Goal: Task Accomplishment & Management: Manage account settings

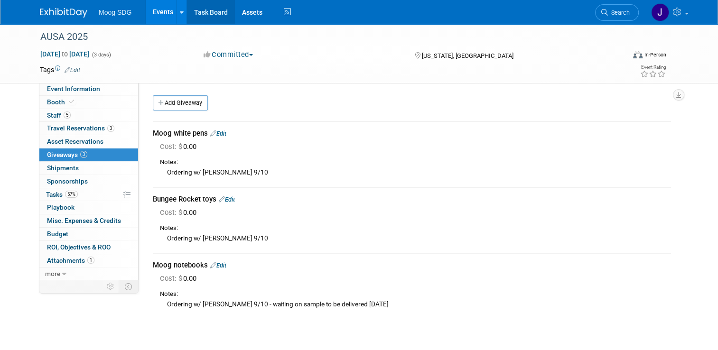
drag, startPoint x: 161, startPoint y: 11, endPoint x: 180, endPoint y: 18, distance: 20.3
click at [161, 11] on link "Events" at bounding box center [163, 12] width 35 height 24
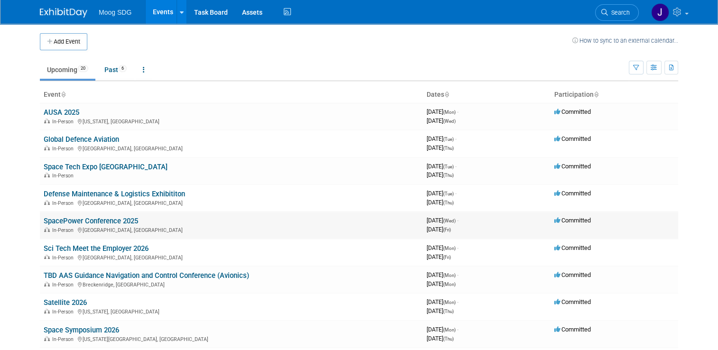
click at [108, 222] on link "SpacePower Conference 2025" at bounding box center [91, 221] width 94 height 9
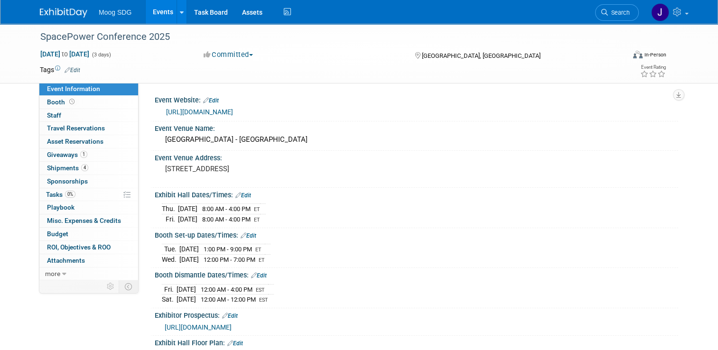
click at [153, 14] on link "Events" at bounding box center [163, 12] width 35 height 24
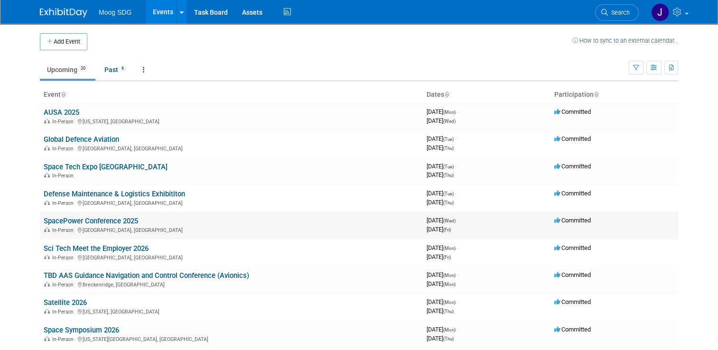
click at [124, 220] on link "SpacePower Conference 2025" at bounding box center [91, 221] width 94 height 9
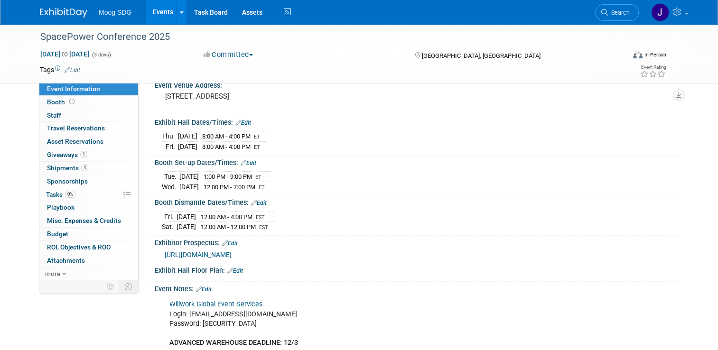
scroll to position [95, 0]
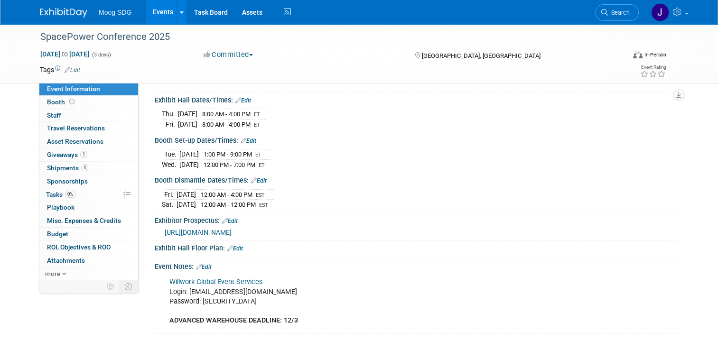
click at [232, 229] on span "[URL][DOMAIN_NAME]" at bounding box center [198, 233] width 67 height 8
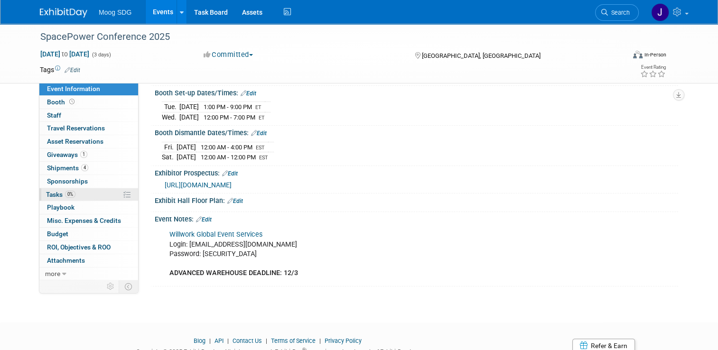
click at [78, 195] on link "0% Tasks 0%" at bounding box center [88, 194] width 99 height 13
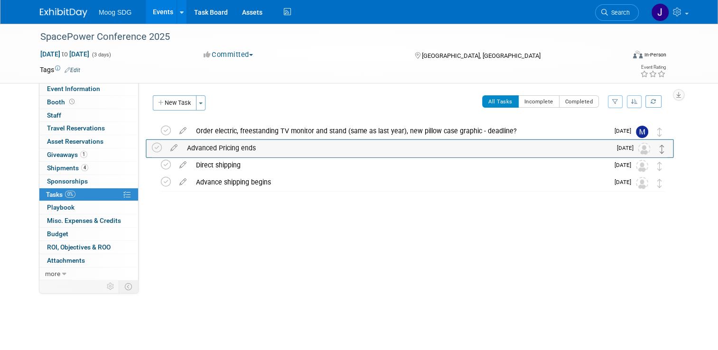
drag, startPoint x: 664, startPoint y: 184, endPoint x: 661, endPoint y: 149, distance: 35.3
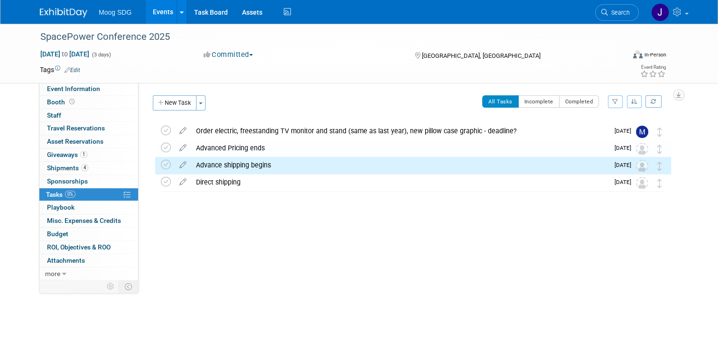
click at [321, 251] on div "Event Website: Edit https://ussfa.org/spacepower-conference-2025/ Event Venue N…" at bounding box center [408, 181] width 539 height 197
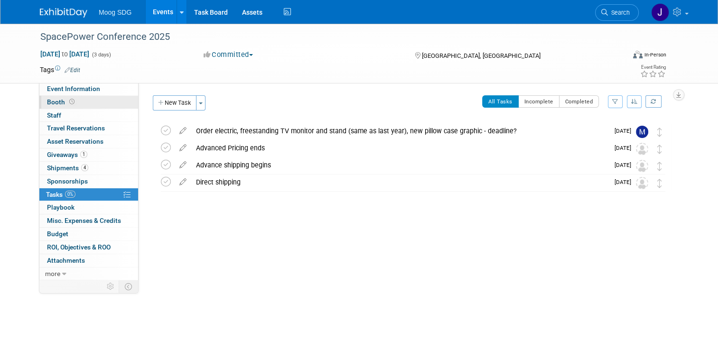
click at [96, 98] on link "Booth" at bounding box center [88, 102] width 99 height 13
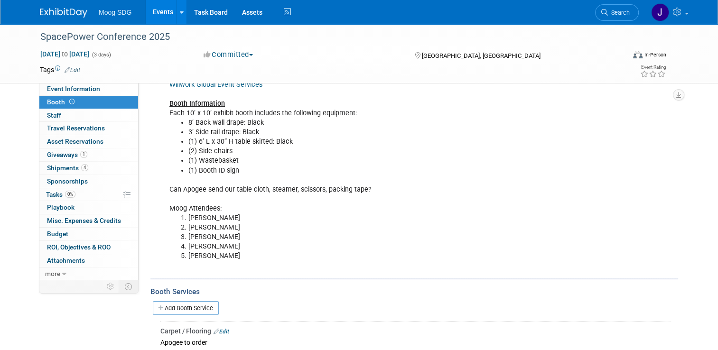
scroll to position [106, 0]
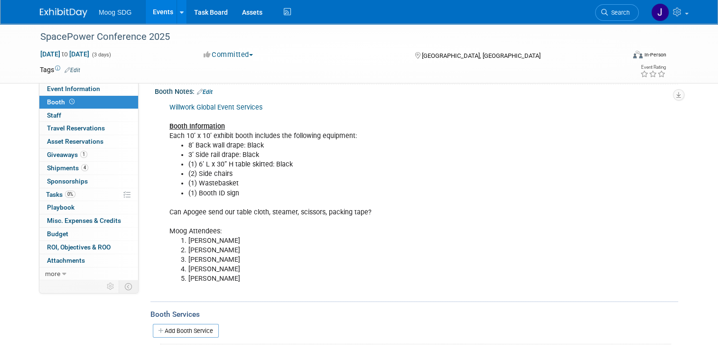
click at [299, 193] on li "(1) Booth ID sign" at bounding box center [379, 193] width 382 height 9
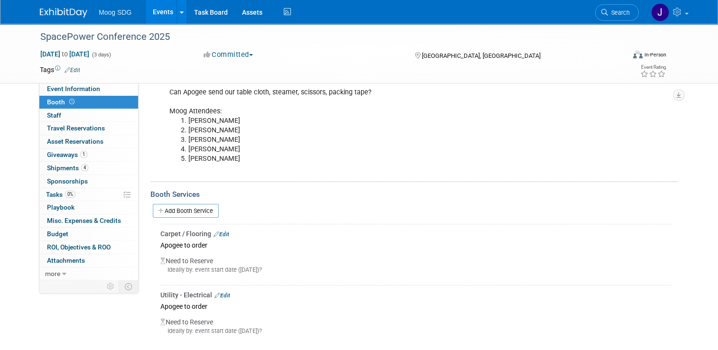
scroll to position [248, 0]
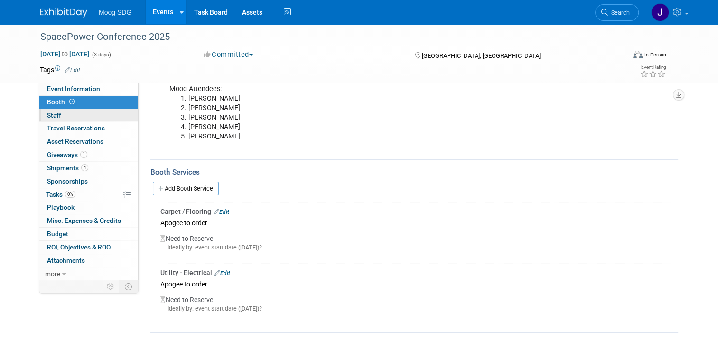
click at [92, 117] on link "0 Staff 0" at bounding box center [88, 115] width 99 height 13
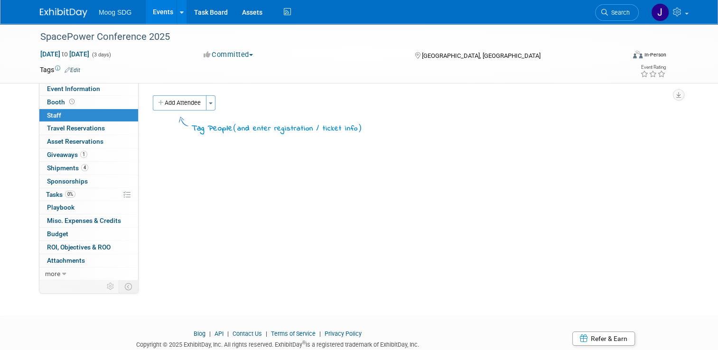
click at [176, 104] on button "Add Attendee" at bounding box center [180, 102] width 54 height 15
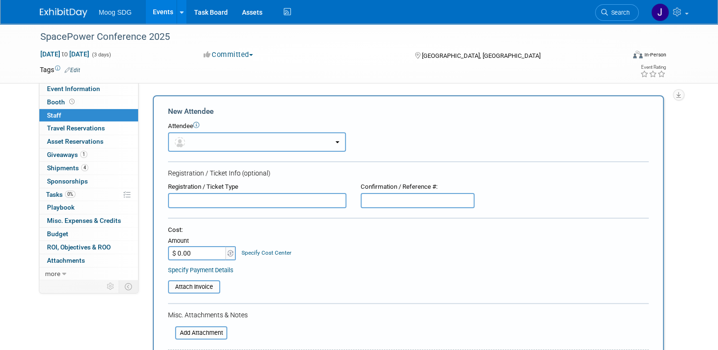
click at [331, 144] on button "button" at bounding box center [257, 141] width 178 height 19
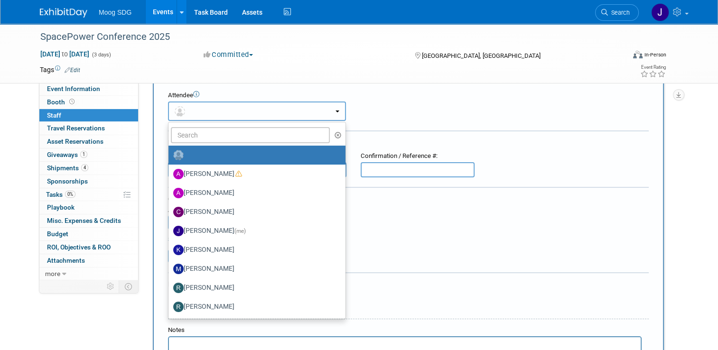
scroll to position [47, 0]
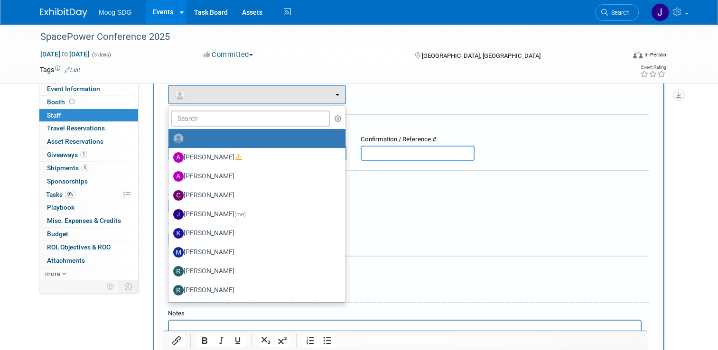
click at [385, 86] on div "Attendee <img src="https://www.exhibitday.com/Images/Unassigned-User-Icon.png" …" at bounding box center [408, 89] width 481 height 30
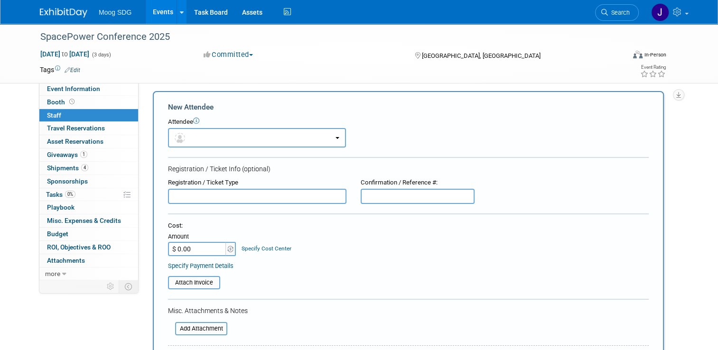
scroll to position [0, 0]
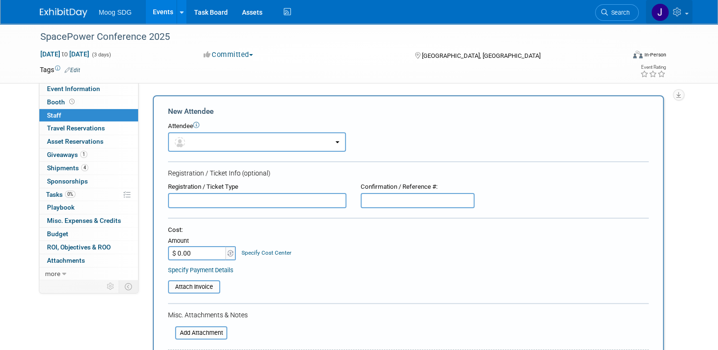
click at [683, 12] on icon at bounding box center [678, 12] width 11 height 9
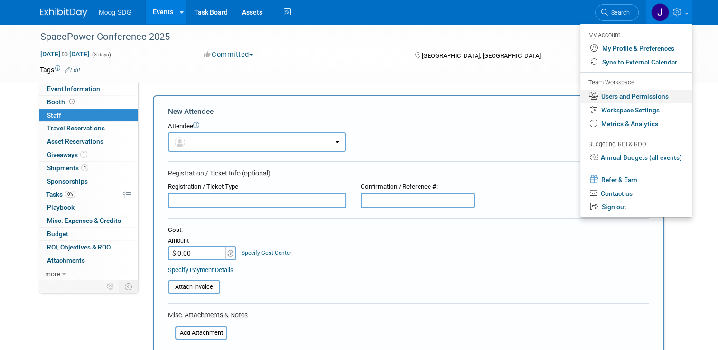
click at [634, 96] on link "Users and Permissions" at bounding box center [635, 97] width 111 height 14
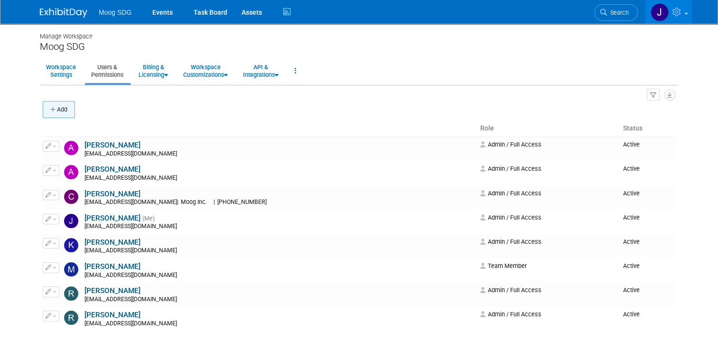
click at [66, 116] on button "Add" at bounding box center [59, 109] width 32 height 17
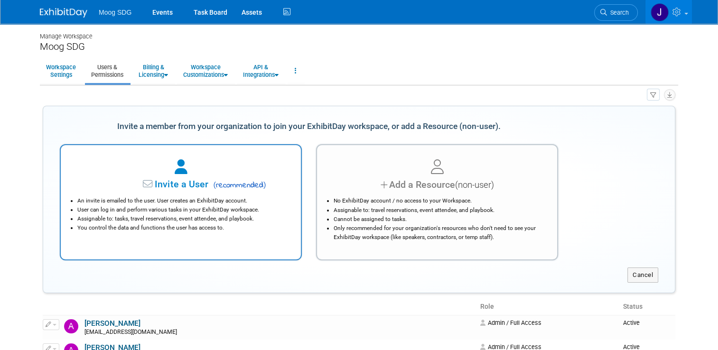
click at [214, 176] on div at bounding box center [181, 167] width 216 height 21
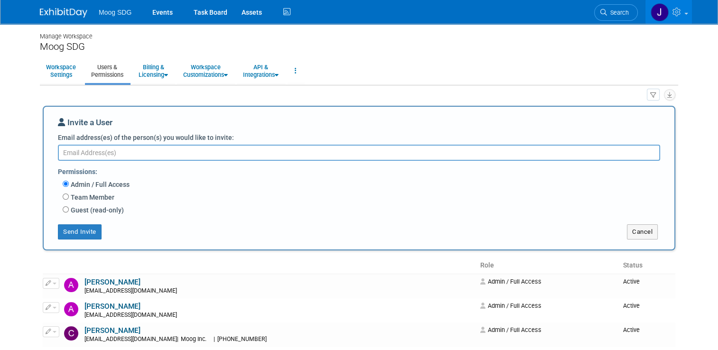
click at [112, 155] on textarea "Email address(es) of the person(s) you would like to invite:" at bounding box center [359, 153] width 602 height 16
type textarea "p"
click at [63, 208] on input "Guest (read-only)" at bounding box center [66, 209] width 6 height 6
radio input "true"
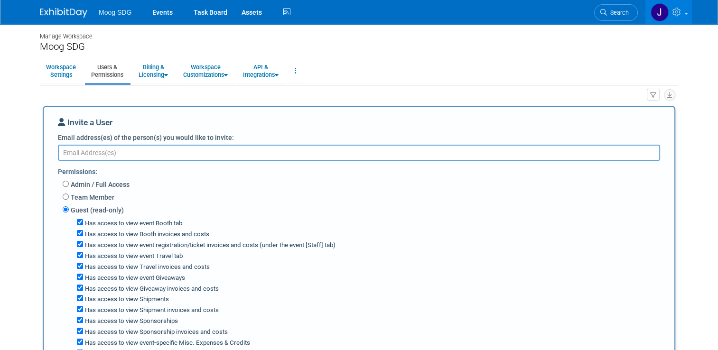
click at [112, 151] on textarea "Email address(es) of the person(s) you would like to invite:" at bounding box center [359, 153] width 602 height 16
type textarea "estellrecht@moog.com"
click at [250, 120] on div "Invite a User" at bounding box center [359, 125] width 602 height 16
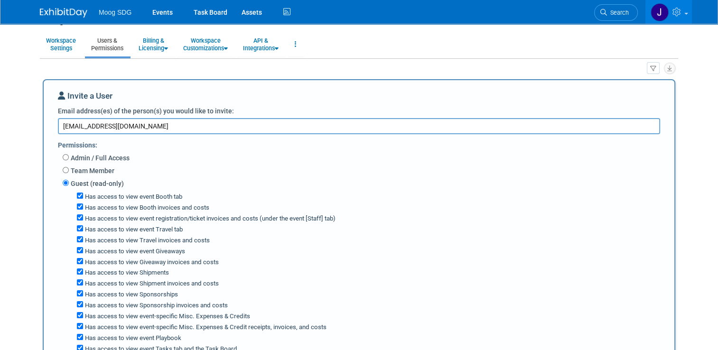
scroll to position [47, 0]
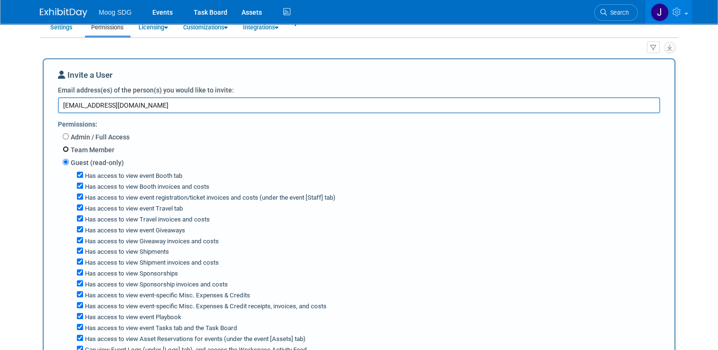
click at [63, 148] on input "Team Member" at bounding box center [66, 149] width 6 height 6
radio input "true"
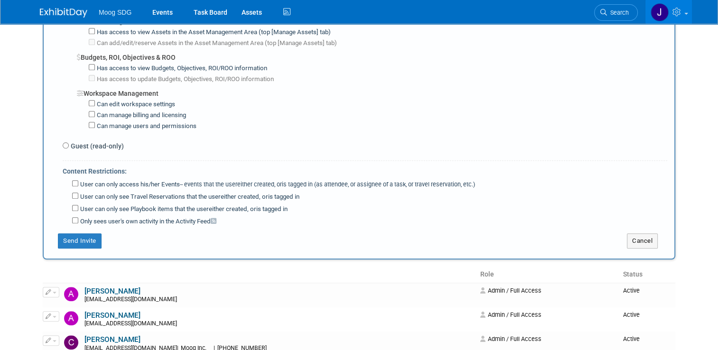
scroll to position [712, 0]
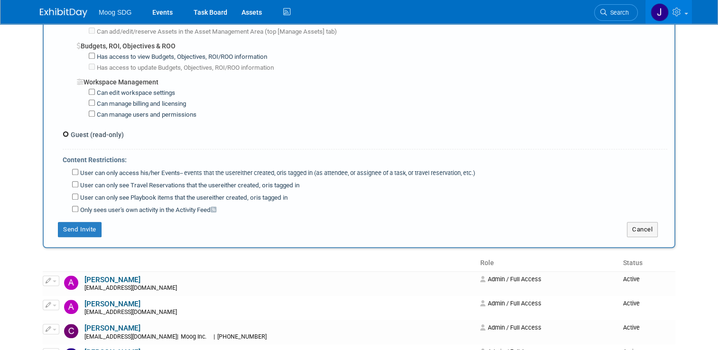
click at [63, 131] on input "Guest (read-only)" at bounding box center [66, 134] width 6 height 6
radio input "true"
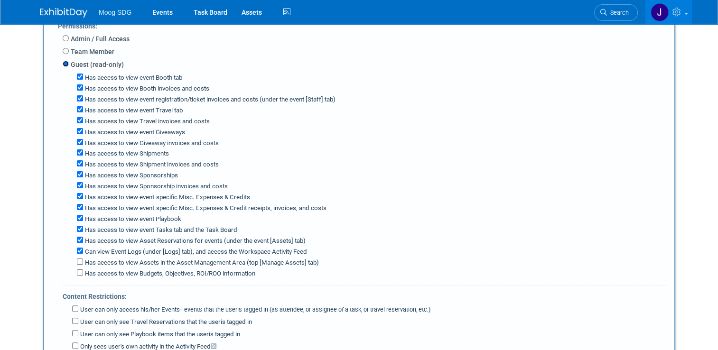
scroll to position [162, 0]
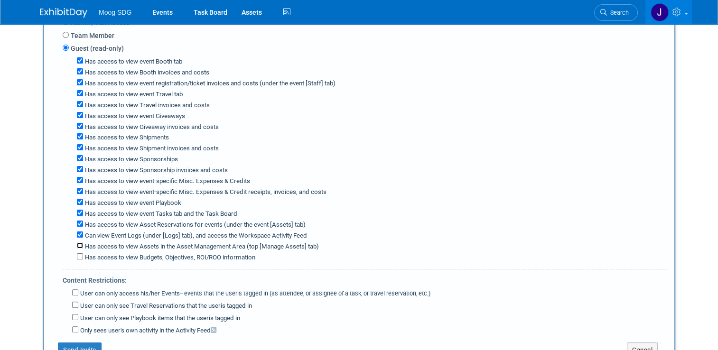
click at [77, 242] on input "Has access to view Assets in the Asset Management Area (top [Manage Assets] tab)" at bounding box center [80, 245] width 6 height 6
checkbox input "true"
click at [70, 253] on div "Has access to view event Booth tab Has access to view Booth invoices and costs …" at bounding box center [365, 159] width 604 height 207
click at [77, 253] on input "Has access to view Budgets, Objectives, ROI/ROO information" at bounding box center [80, 256] width 6 height 6
checkbox input "true"
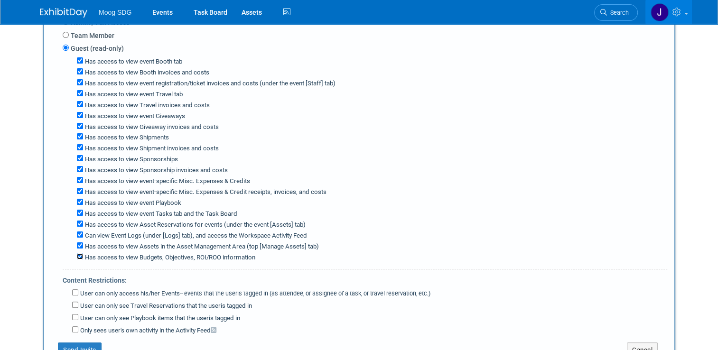
scroll to position [304, 0]
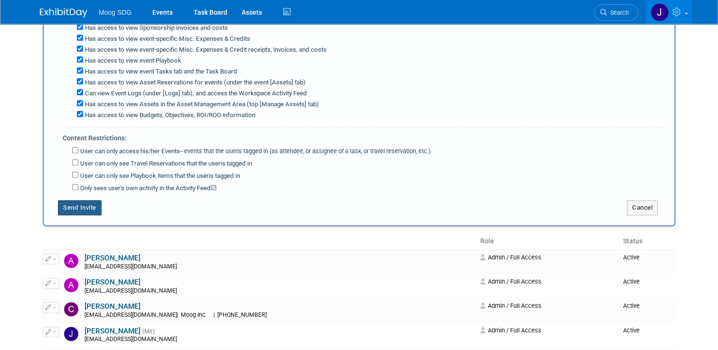
click at [65, 200] on button "Send Invite" at bounding box center [80, 207] width 44 height 15
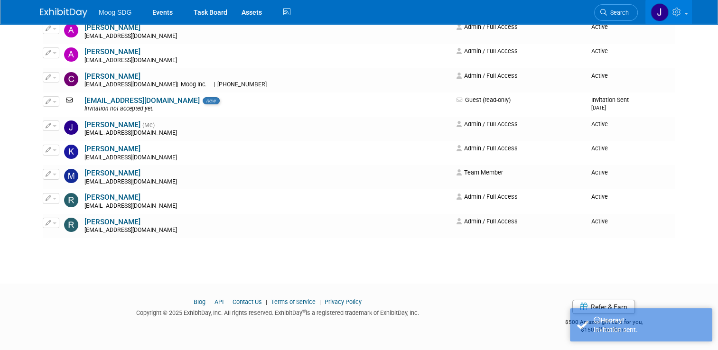
scroll to position [0, 0]
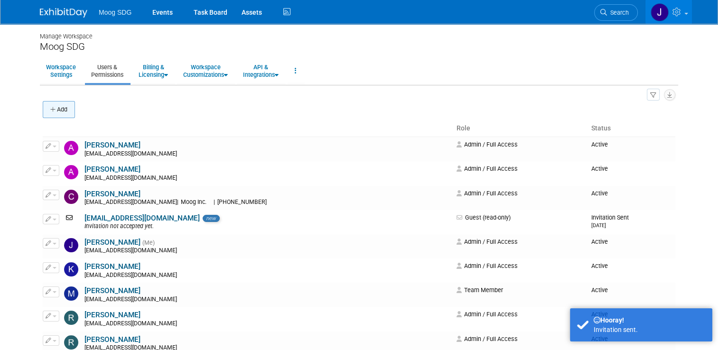
click at [60, 112] on button "Add" at bounding box center [59, 109] width 32 height 17
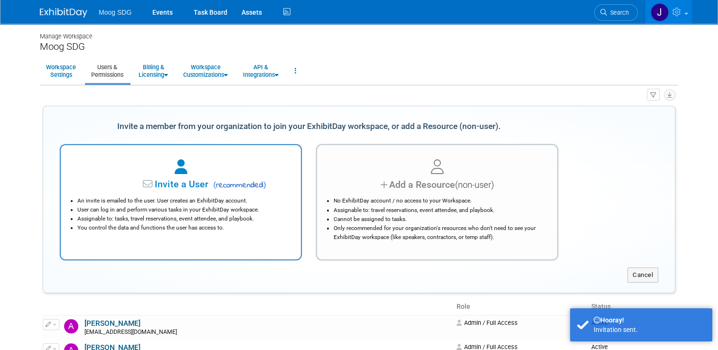
click at [193, 195] on div "An invite is emailed to the user. User creates an ExhibitDay account. User can …" at bounding box center [181, 212] width 216 height 41
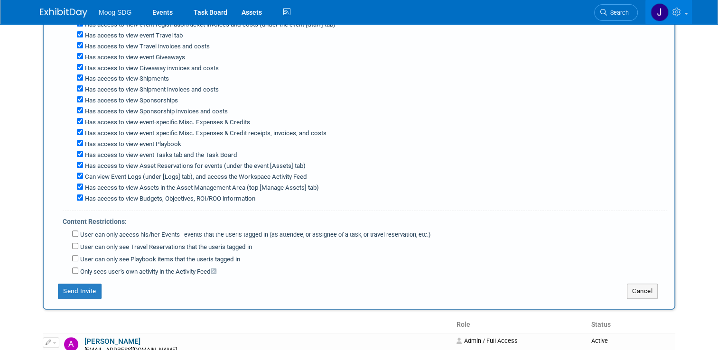
scroll to position [237, 0]
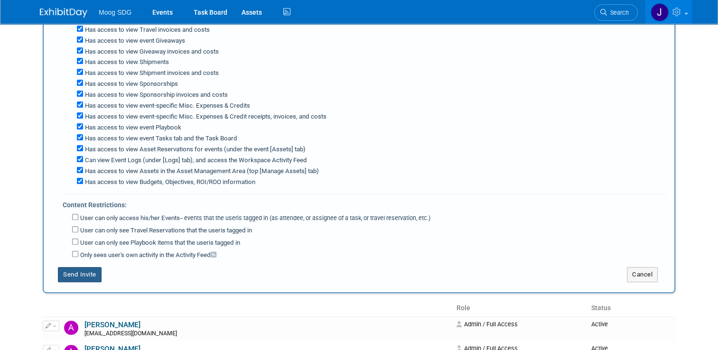
type textarea "ccrone@moog.com"
click at [74, 267] on button "Send Invite" at bounding box center [80, 274] width 44 height 15
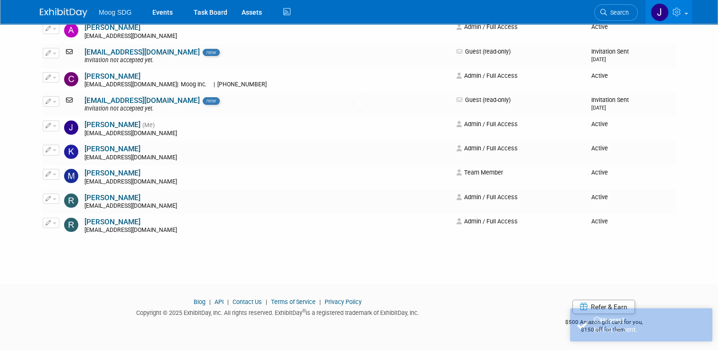
scroll to position [0, 0]
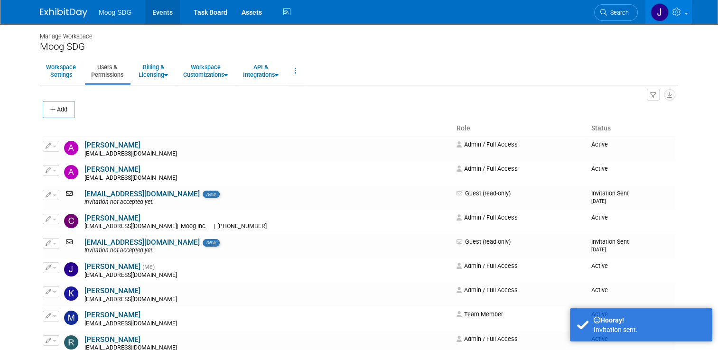
click at [154, 12] on link "Events" at bounding box center [162, 12] width 35 height 24
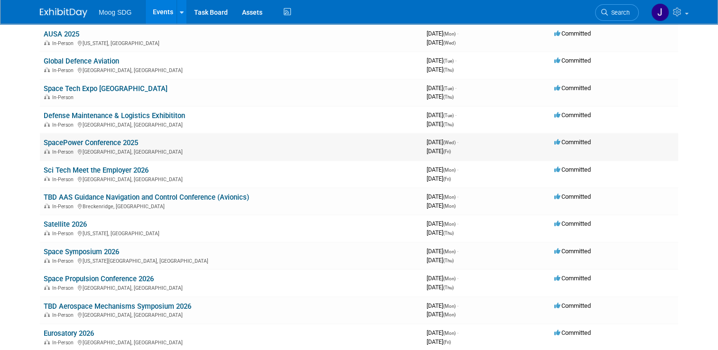
scroll to position [95, 0]
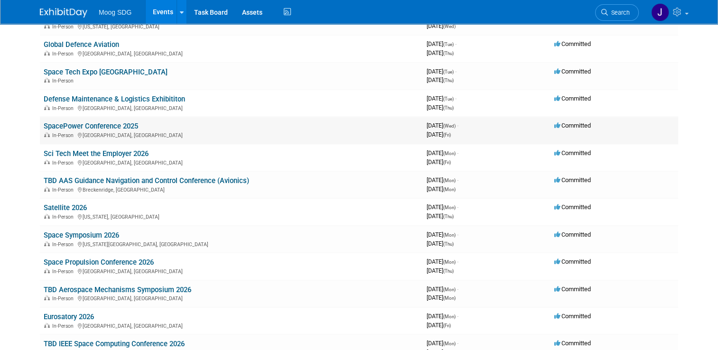
click at [97, 125] on link "SpacePower Conference 2025" at bounding box center [91, 126] width 94 height 9
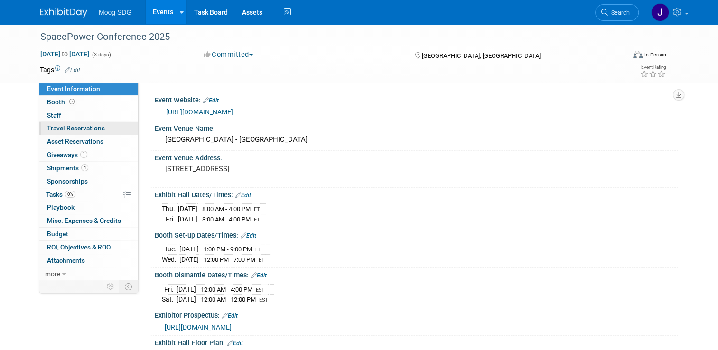
click at [71, 127] on span "Travel Reservations 0" at bounding box center [76, 128] width 58 height 8
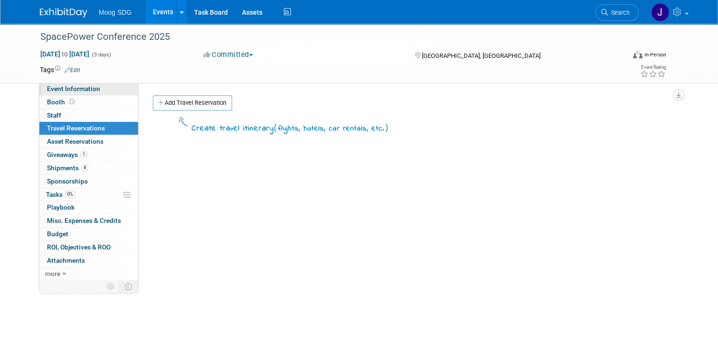
click at [75, 84] on link "Event Information" at bounding box center [88, 89] width 99 height 13
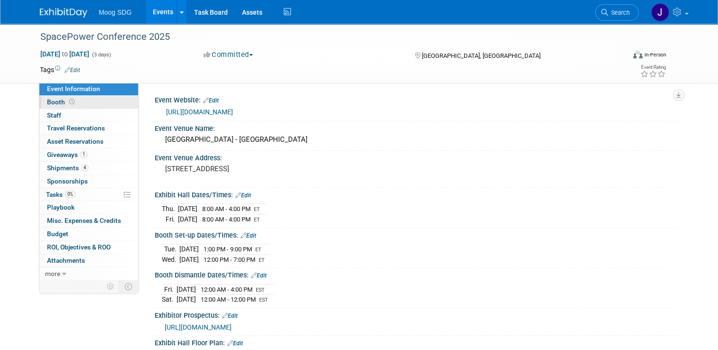
click at [95, 98] on link "Booth" at bounding box center [88, 102] width 99 height 13
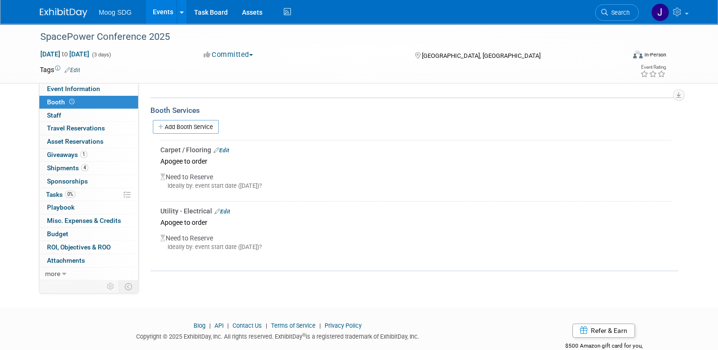
scroll to position [332, 0]
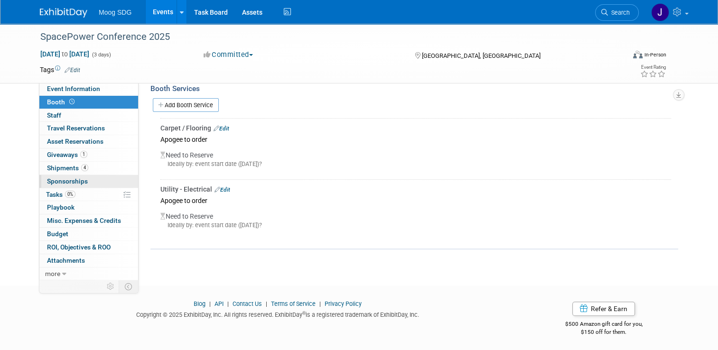
click at [90, 183] on link "0 Sponsorships 0" at bounding box center [88, 181] width 99 height 13
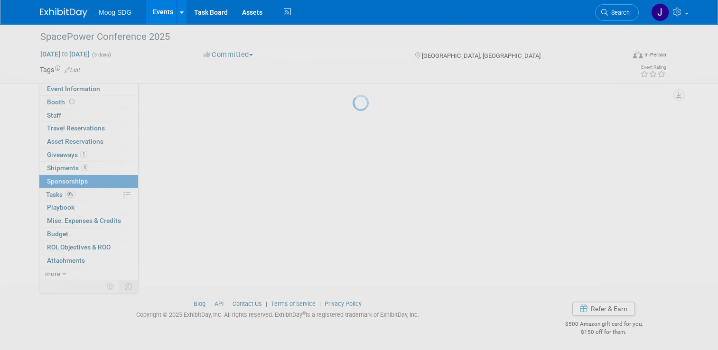
scroll to position [0, 0]
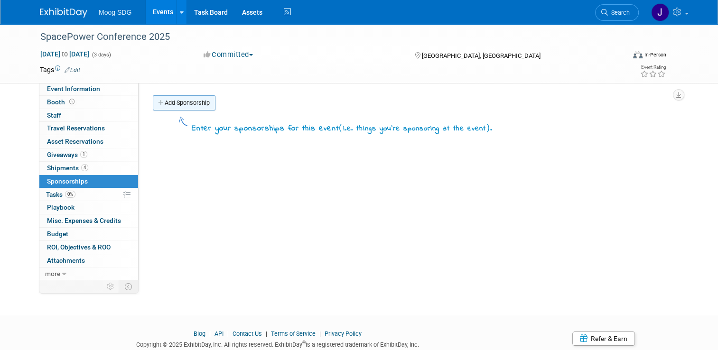
click at [177, 101] on link "Add Sponsorship" at bounding box center [184, 102] width 63 height 15
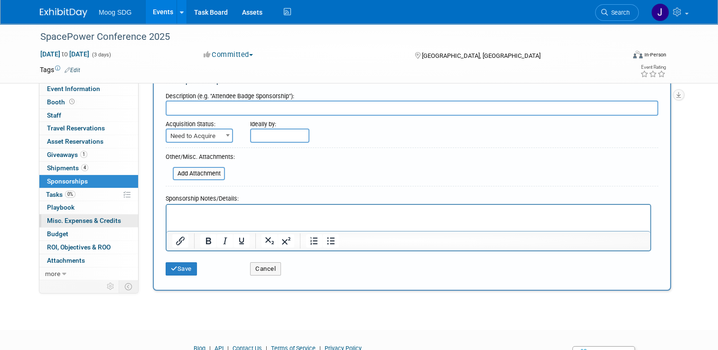
scroll to position [47, 0]
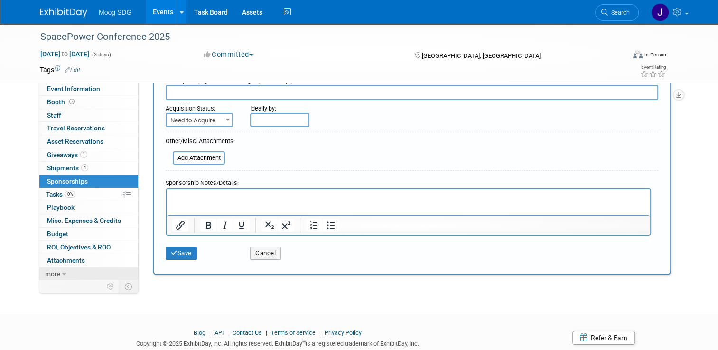
click at [45, 274] on span "more" at bounding box center [52, 274] width 15 height 8
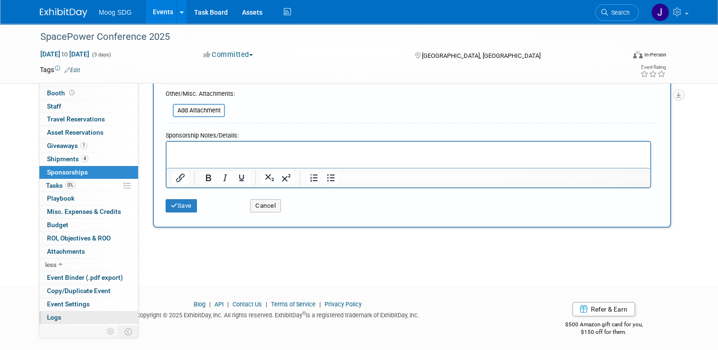
scroll to position [0, 0]
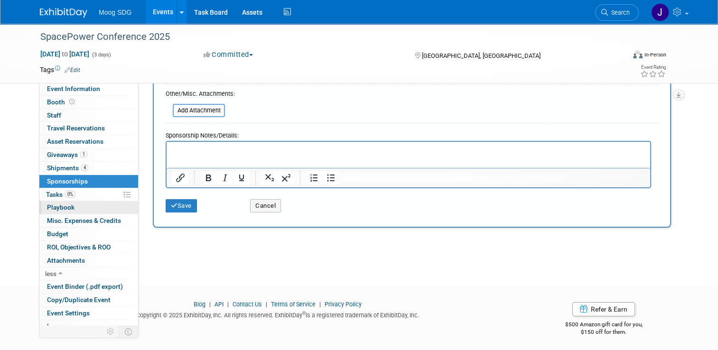
click at [77, 210] on link "0 Playbook 0" at bounding box center [88, 207] width 99 height 13
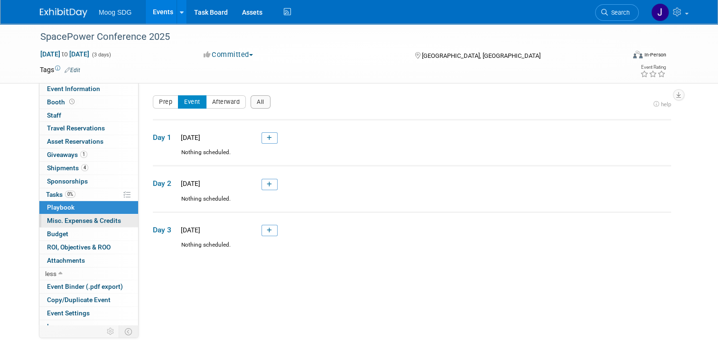
click at [63, 217] on span "Misc. Expenses & Credits 0" at bounding box center [84, 221] width 74 height 8
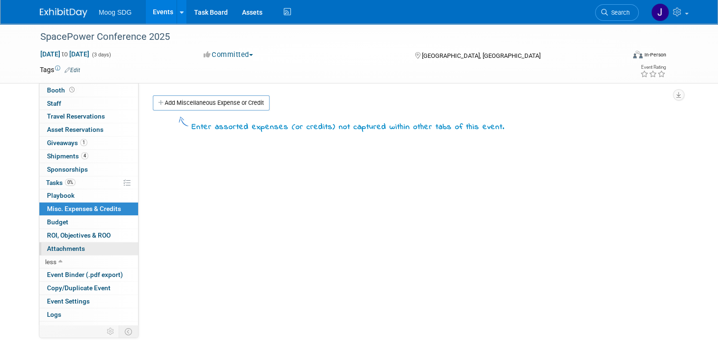
scroll to position [19, 0]
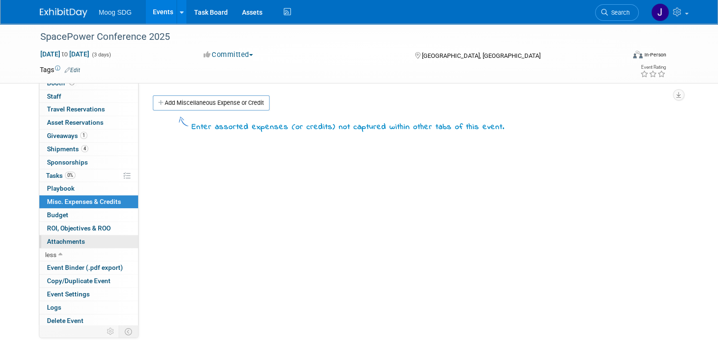
click at [65, 241] on span "Attachments 0" at bounding box center [66, 242] width 38 height 8
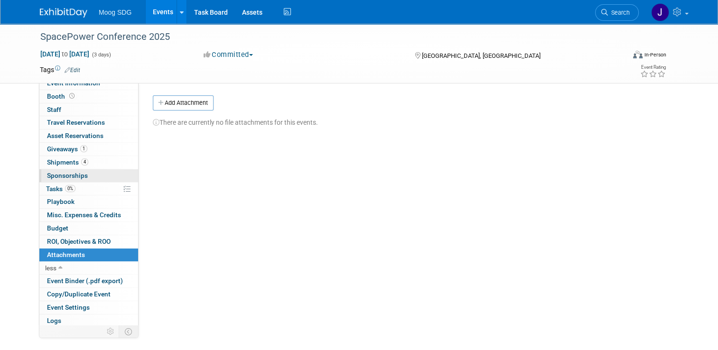
scroll to position [0, 0]
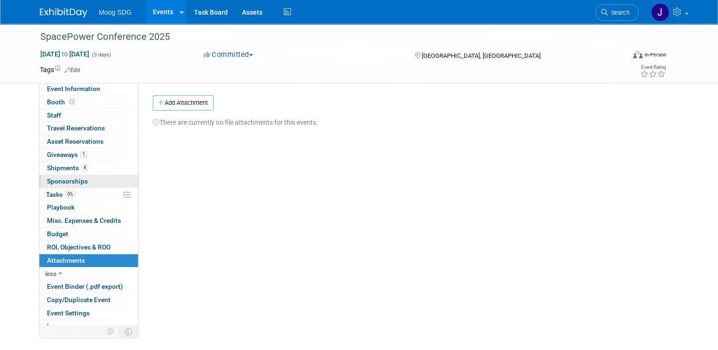
click at [77, 179] on span "Sponsorships 0" at bounding box center [67, 181] width 41 height 8
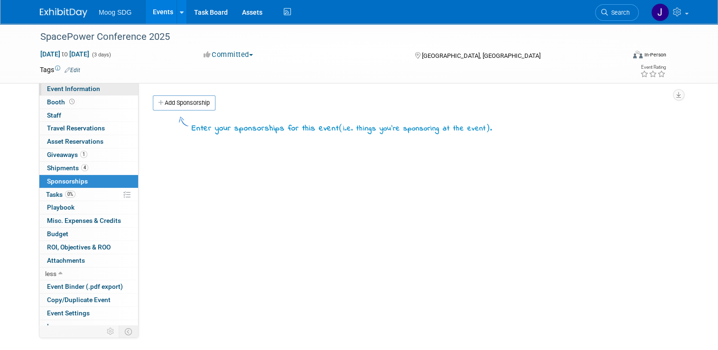
click at [80, 87] on span "Event Information" at bounding box center [73, 89] width 53 height 8
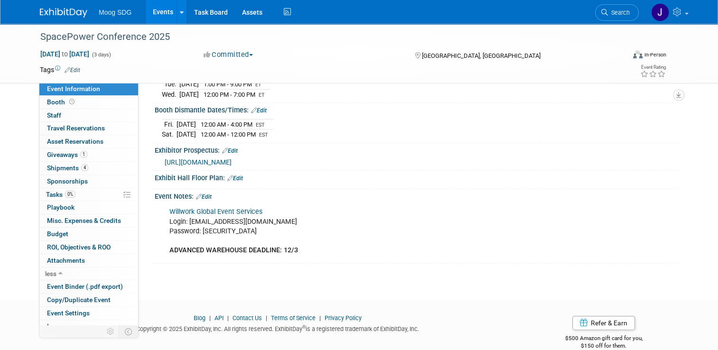
scroll to position [177, 0]
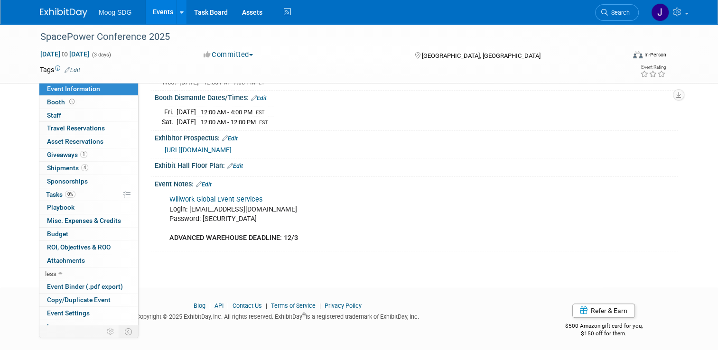
click at [204, 181] on link "Edit" at bounding box center [204, 184] width 16 height 7
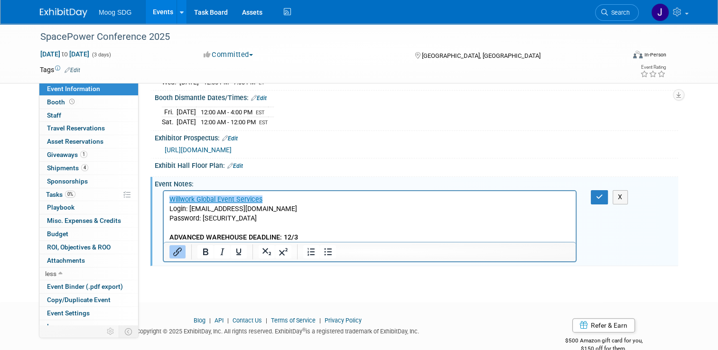
scroll to position [0, 0]
click at [305, 232] on p "﻿Willwork Global Event Services Login: [EMAIL_ADDRESS][DOMAIN_NAME] Password: […" at bounding box center [369, 218] width 401 height 47
click at [307, 236] on p "﻿Willwork Global Event Services Login: [EMAIL_ADDRESS][DOMAIN_NAME] Password: […" at bounding box center [369, 218] width 401 height 47
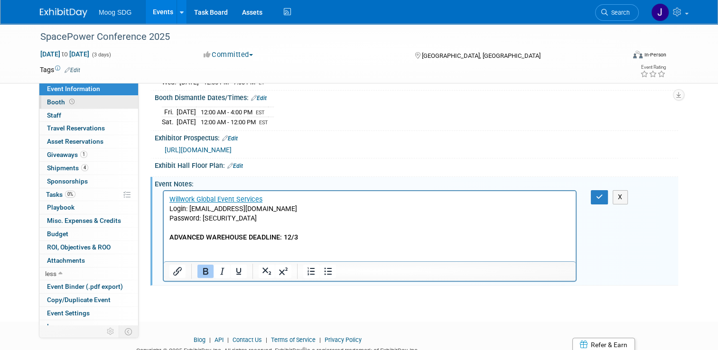
click at [79, 103] on link "Booth" at bounding box center [88, 102] width 99 height 13
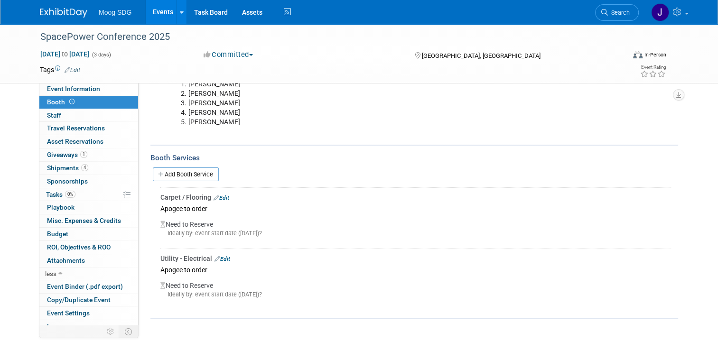
scroll to position [284, 0]
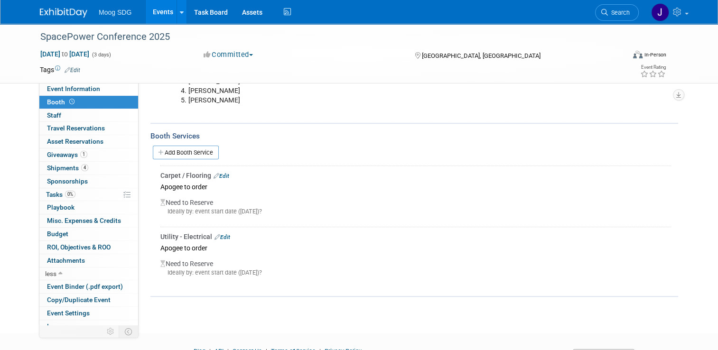
click at [72, 70] on link "Edit" at bounding box center [73, 70] width 16 height 7
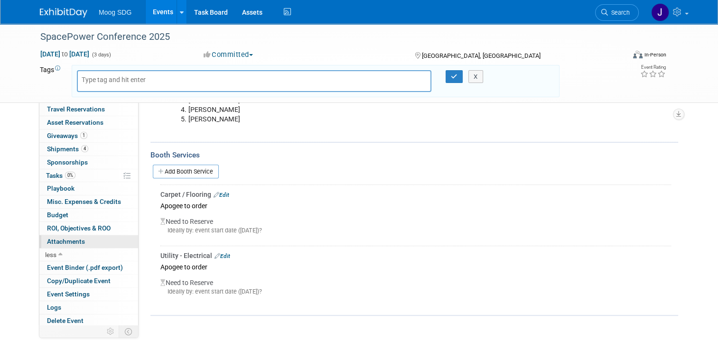
scroll to position [0, 0]
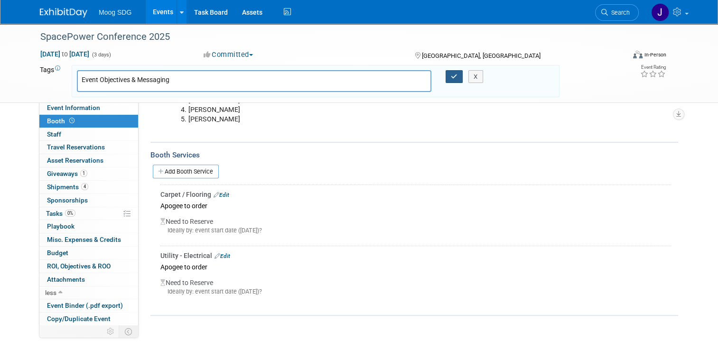
type input "Event Objectives & Messaging"
click at [452, 76] on icon "button" at bounding box center [454, 77] width 7 height 6
type input "Event Objectives & Messaging"
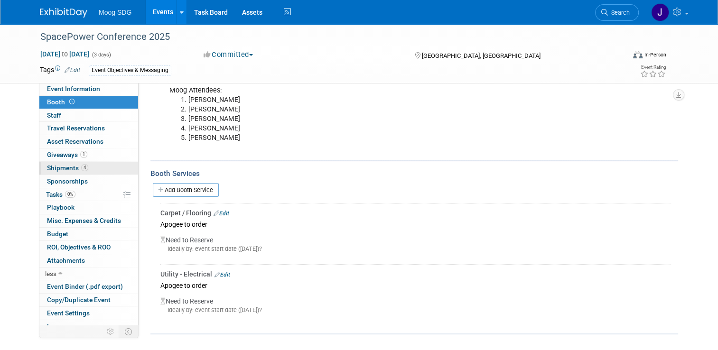
scroll to position [189, 0]
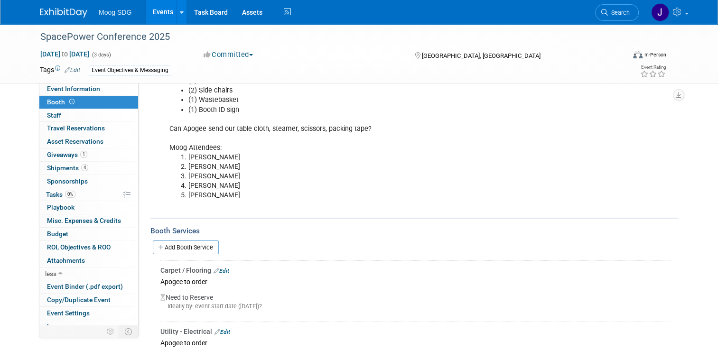
click at [55, 68] on icon at bounding box center [57, 68] width 5 height 5
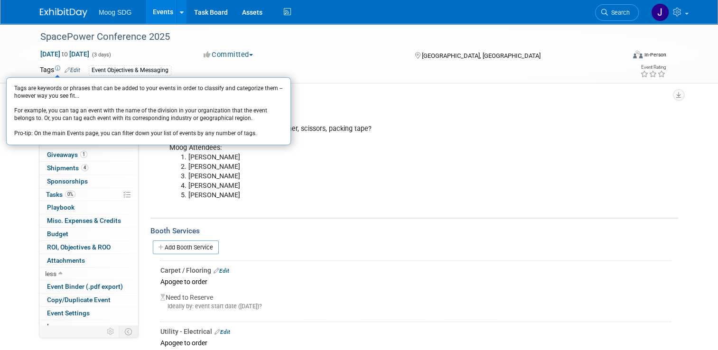
click at [353, 69] on div "Event Objectives & Messaging" at bounding box center [324, 70] width 471 height 10
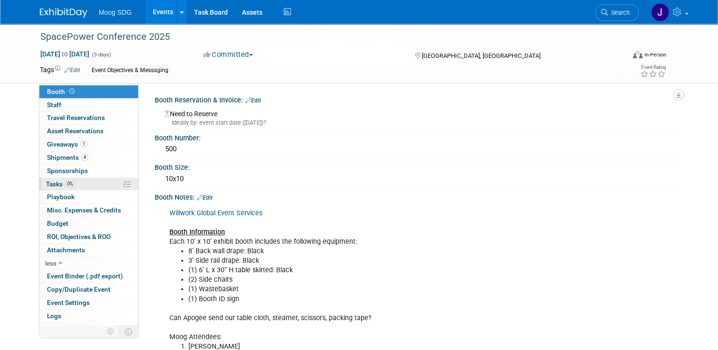
scroll to position [19, 0]
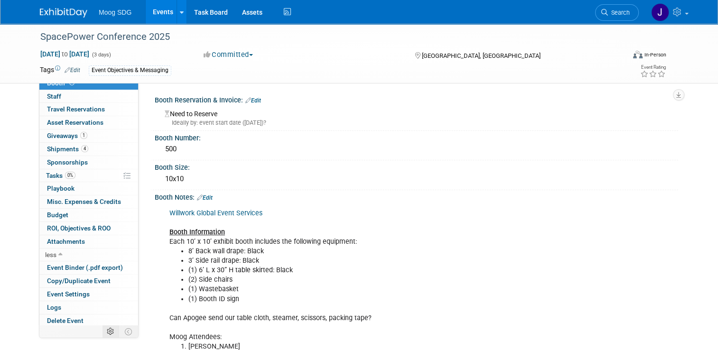
click at [107, 332] on icon at bounding box center [110, 331] width 7 height 7
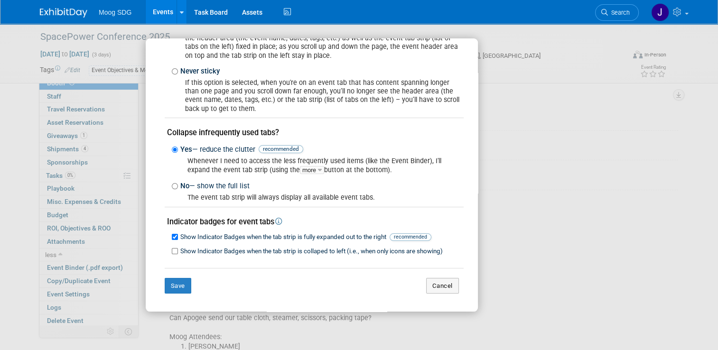
scroll to position [87, 0]
click at [431, 285] on button "Cancel" at bounding box center [442, 286] width 33 height 16
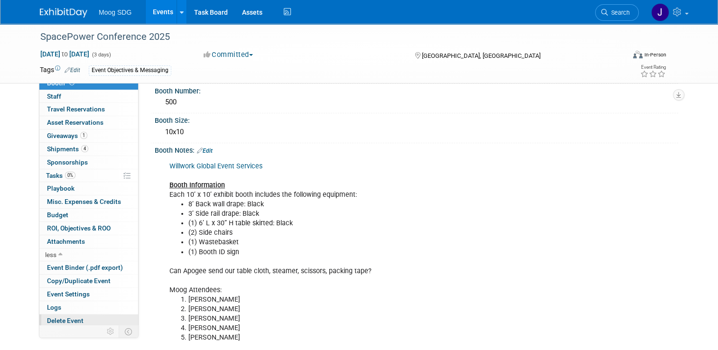
scroll to position [95, 0]
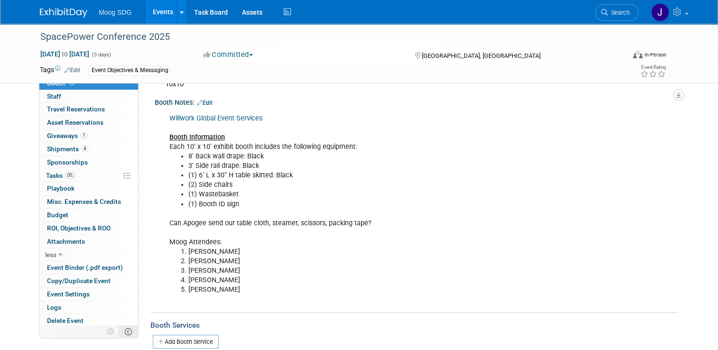
click at [125, 332] on icon at bounding box center [128, 331] width 7 height 7
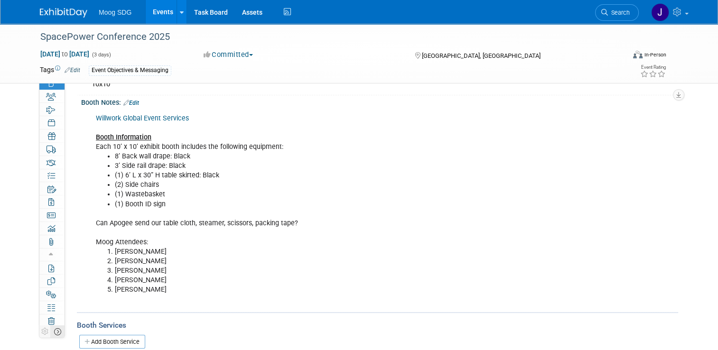
click at [54, 332] on icon at bounding box center [57, 331] width 7 height 7
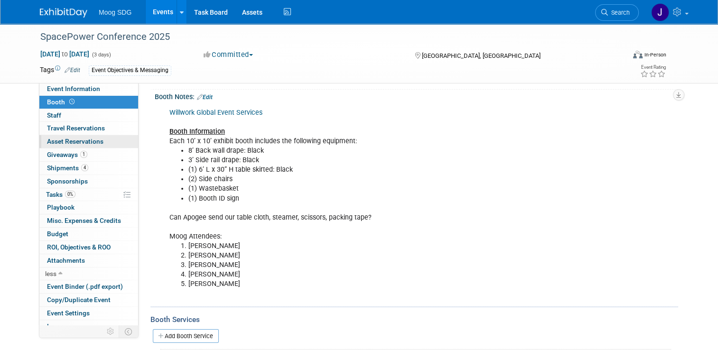
scroll to position [0, 0]
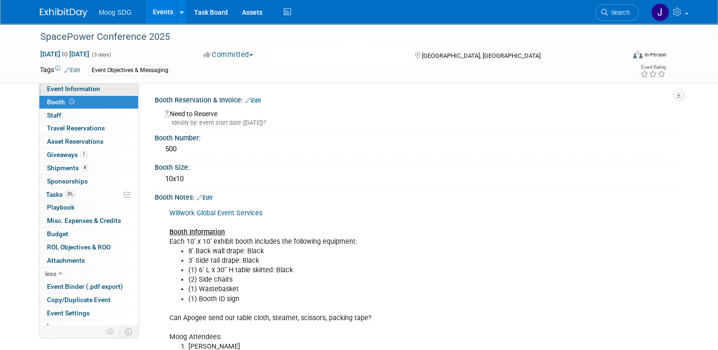
click at [100, 90] on link "Event Information" at bounding box center [88, 89] width 99 height 13
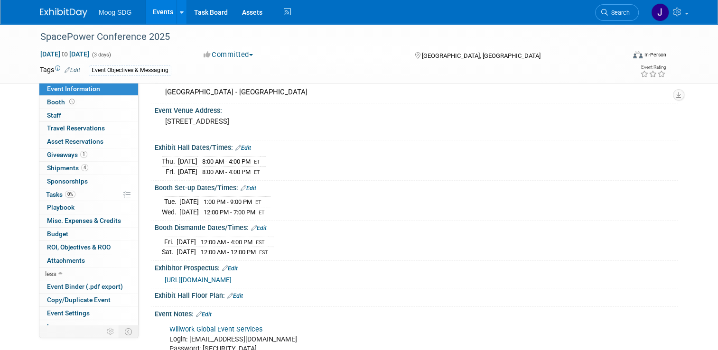
scroll to position [95, 0]
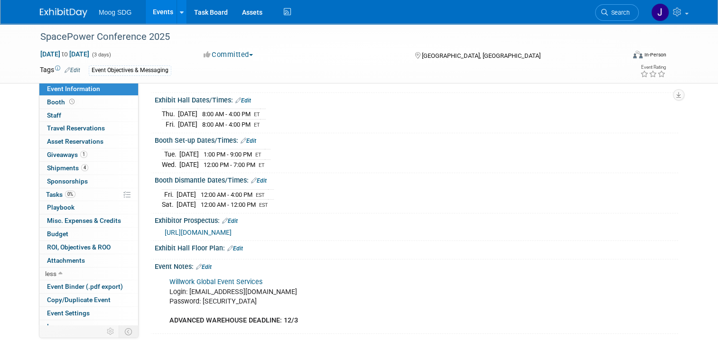
click at [237, 98] on link "Edit" at bounding box center [243, 100] width 16 height 7
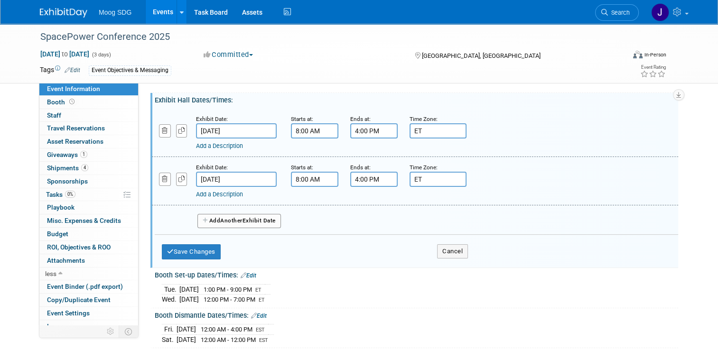
click at [237, 224] on button "Add Another Exhibit Date" at bounding box center [238, 221] width 83 height 14
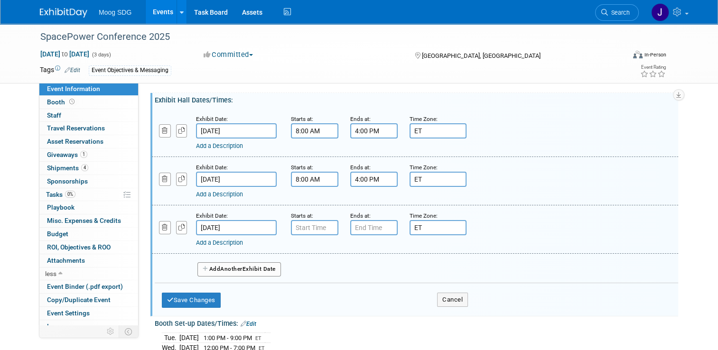
click at [228, 220] on input "[DATE]" at bounding box center [236, 227] width 81 height 15
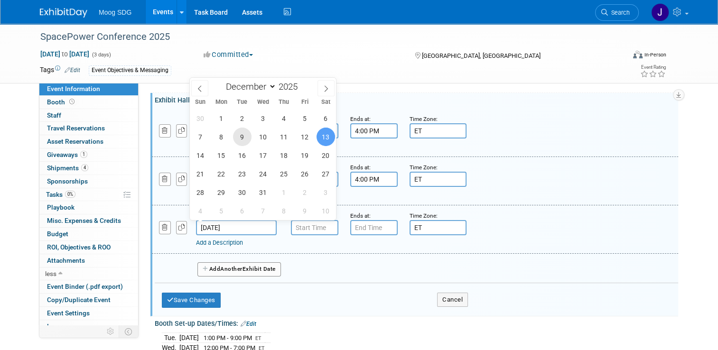
click at [245, 137] on span "9" at bounding box center [242, 137] width 19 height 19
type input "[DATE]"
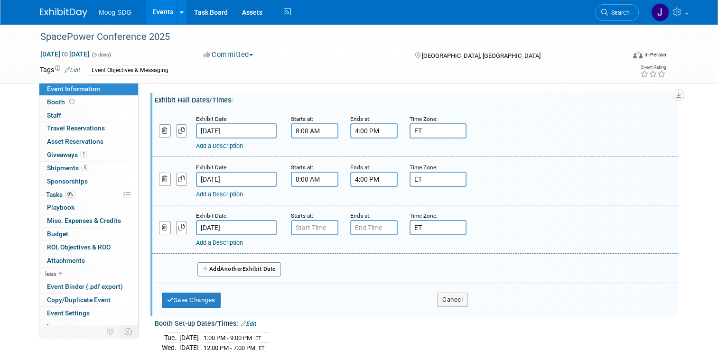
click at [216, 243] on link "Add a Description" at bounding box center [219, 242] width 47 height 7
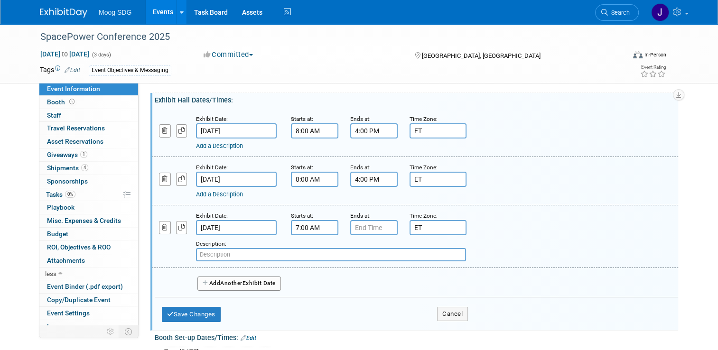
click at [296, 225] on input "7:00 AM" at bounding box center [314, 227] width 47 height 15
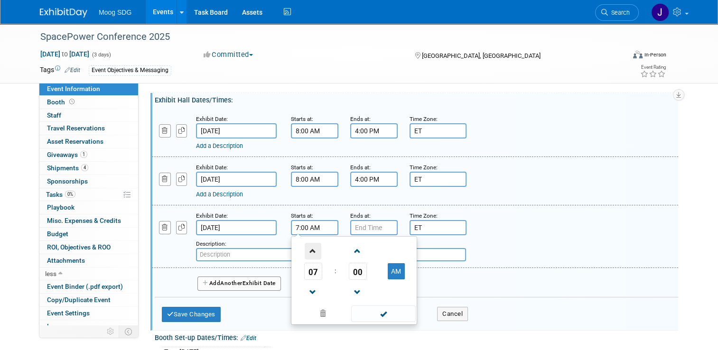
click at [308, 248] on span at bounding box center [313, 251] width 17 height 17
type input "9:00 AM"
click at [381, 310] on span at bounding box center [383, 314] width 64 height 17
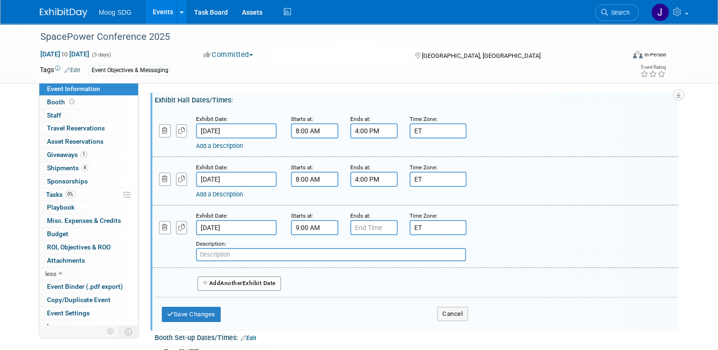
click at [211, 256] on input "text" at bounding box center [331, 254] width 270 height 13
type input "Golf tournament"
click at [201, 313] on button "Save Changes" at bounding box center [191, 314] width 59 height 15
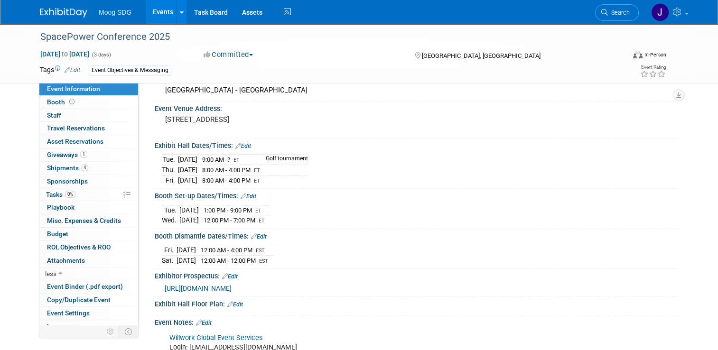
scroll to position [47, 0]
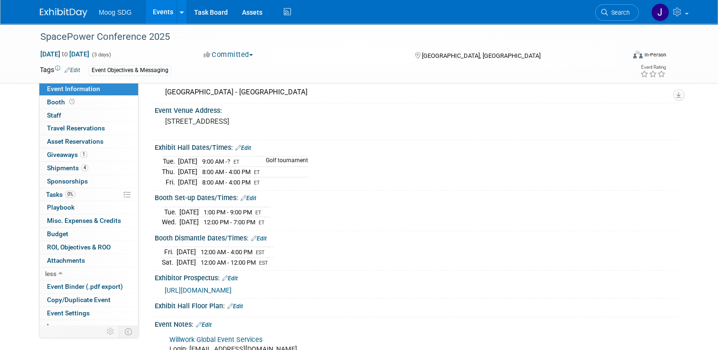
click at [241, 146] on link "Edit" at bounding box center [243, 148] width 16 height 7
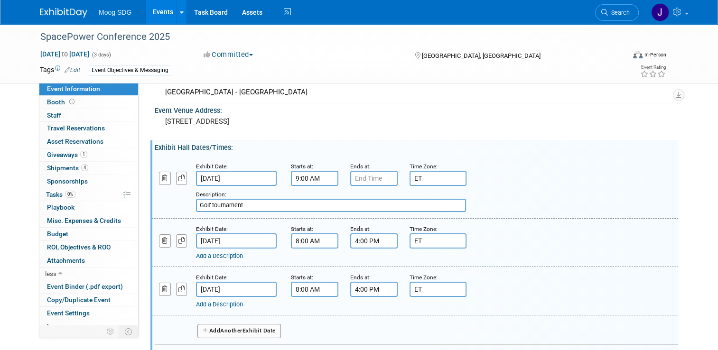
scroll to position [95, 0]
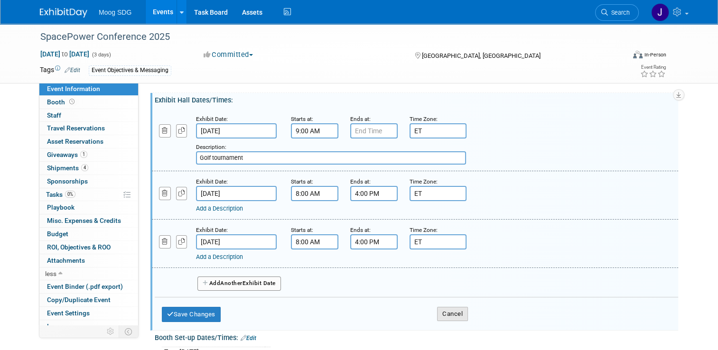
click at [449, 315] on button "Cancel" at bounding box center [452, 314] width 31 height 14
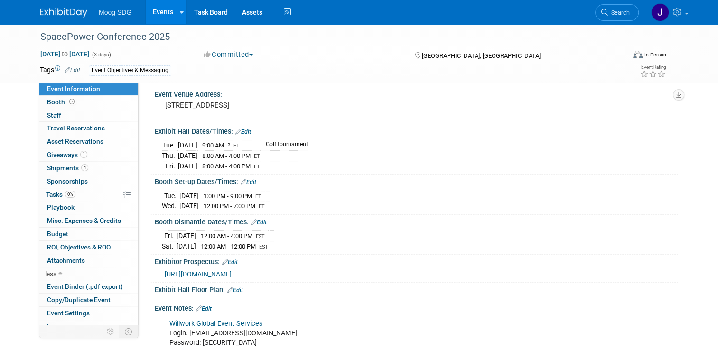
scroll to position [47, 0]
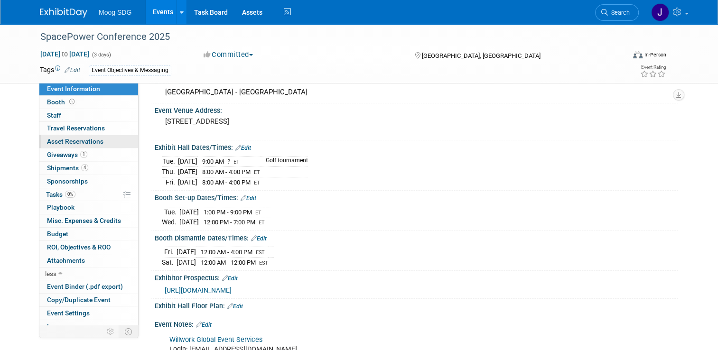
click at [107, 139] on link "0 Asset Reservations 0" at bounding box center [88, 141] width 99 height 13
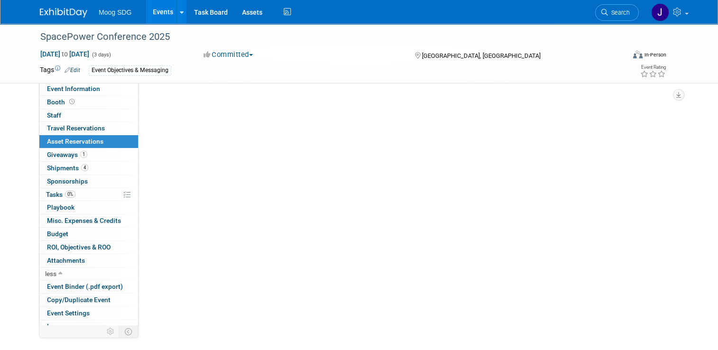
scroll to position [0, 0]
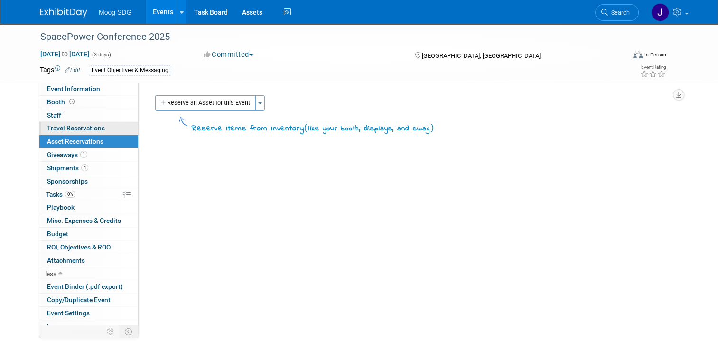
click at [93, 128] on span "Travel Reservations 0" at bounding box center [76, 128] width 58 height 8
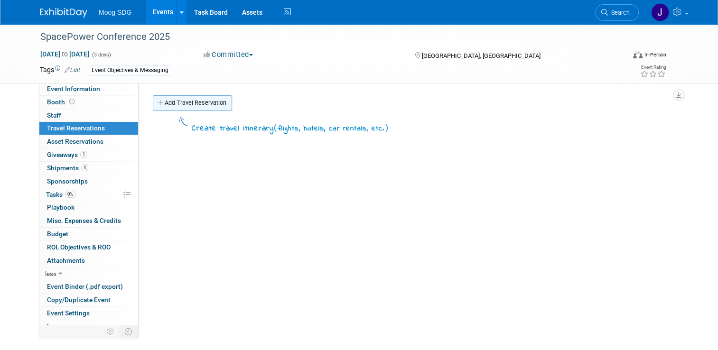
click at [186, 106] on link "Add Travel Reservation" at bounding box center [192, 102] width 79 height 15
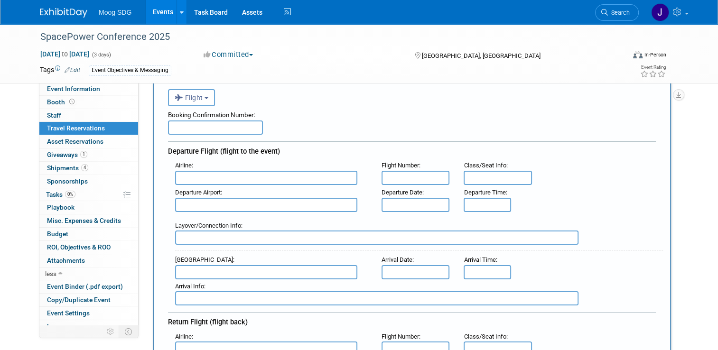
scroll to position [47, 0]
click at [196, 98] on span "Flight" at bounding box center [189, 97] width 28 height 8
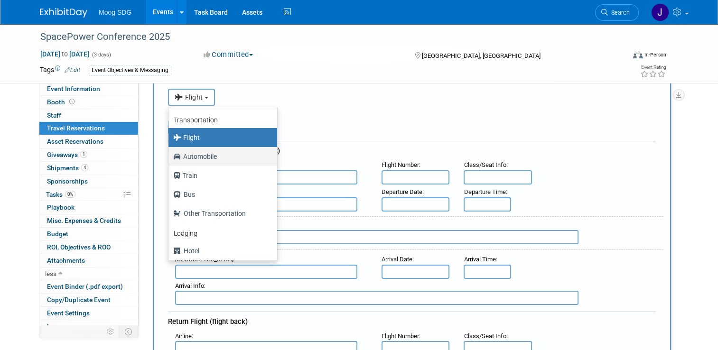
scroll to position [0, 0]
click at [264, 99] on div "<i class="fas fa-plane" style="padding: 6px 4px 6px 1px;"></i> Flight <i class=…" at bounding box center [412, 95] width 488 height 19
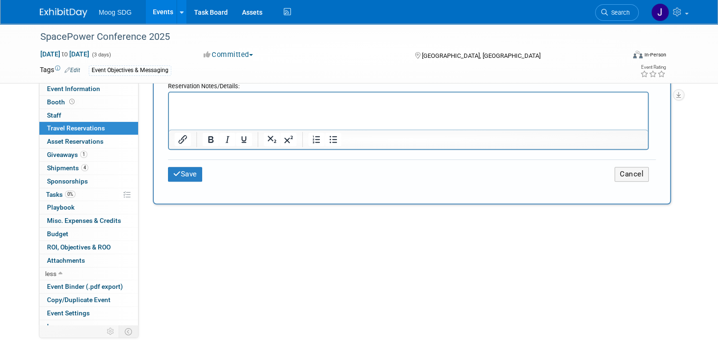
scroll to position [617, 0]
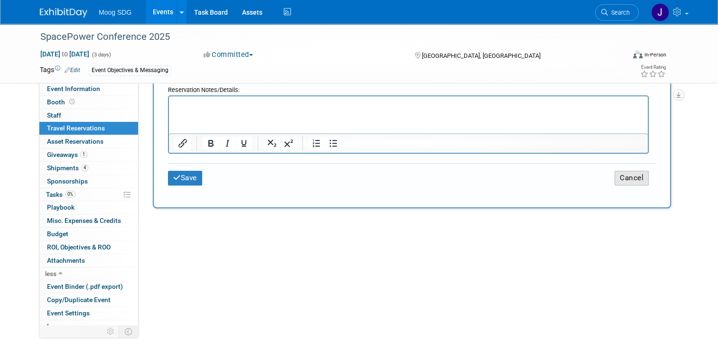
click at [635, 171] on button "Cancel" at bounding box center [631, 178] width 34 height 15
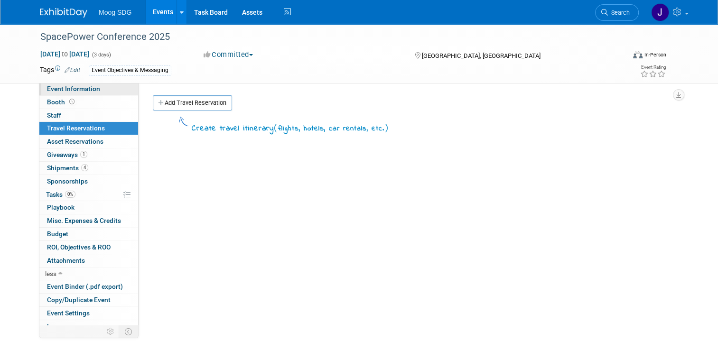
click at [91, 93] on span "Event Information" at bounding box center [73, 89] width 53 height 8
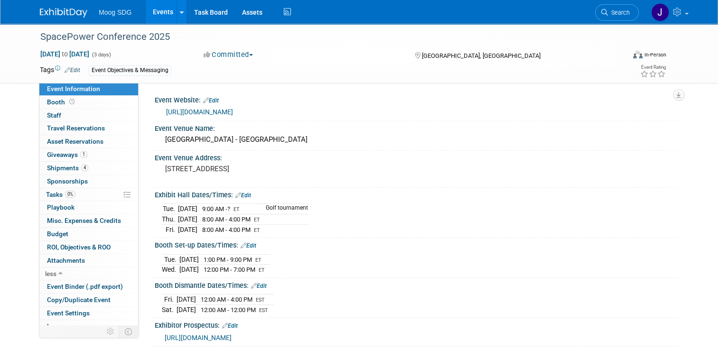
scroll to position [47, 0]
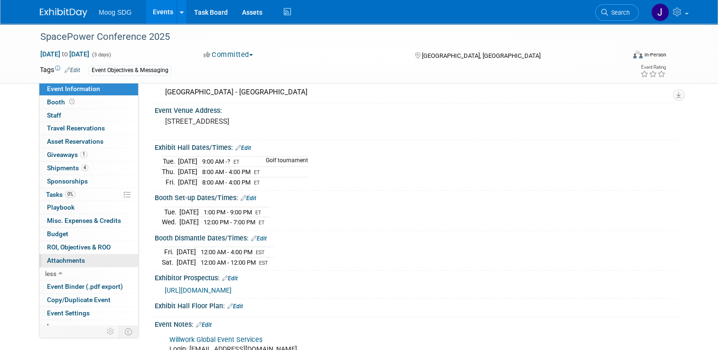
click at [64, 257] on span "Attachments 0" at bounding box center [66, 261] width 38 height 8
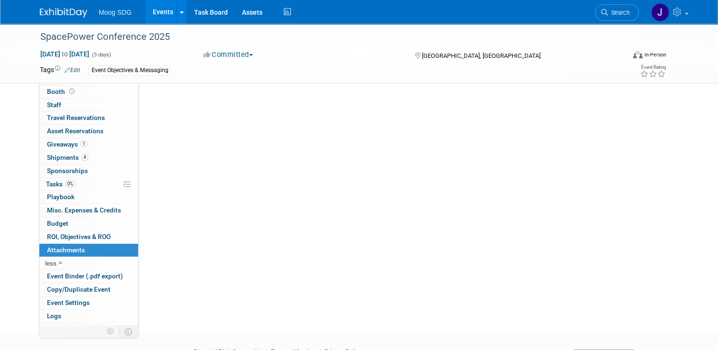
scroll to position [19, 0]
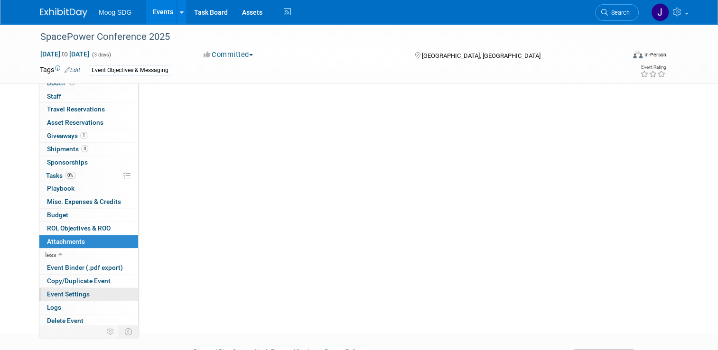
click at [69, 288] on link "Event Settings" at bounding box center [88, 294] width 99 height 13
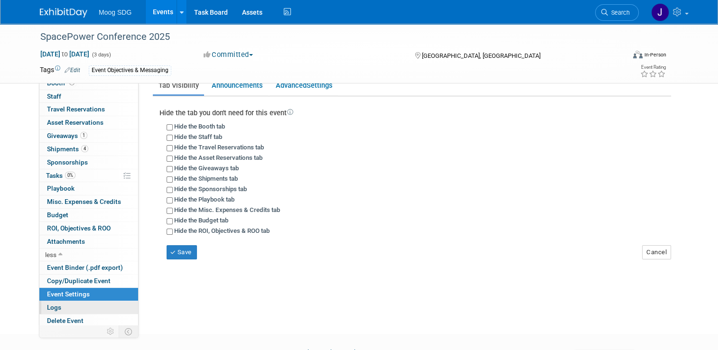
scroll to position [47, 0]
click at [63, 305] on link "Logs" at bounding box center [88, 307] width 99 height 13
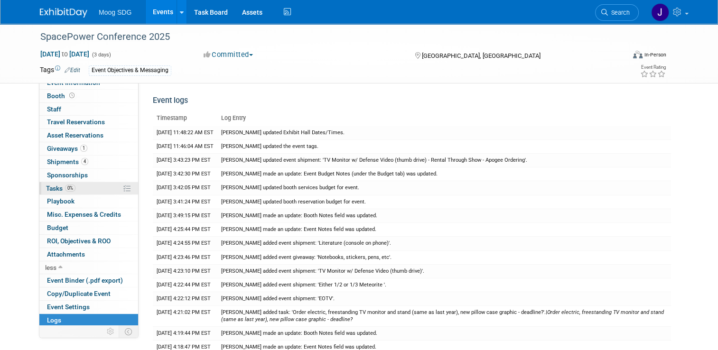
scroll to position [0, 0]
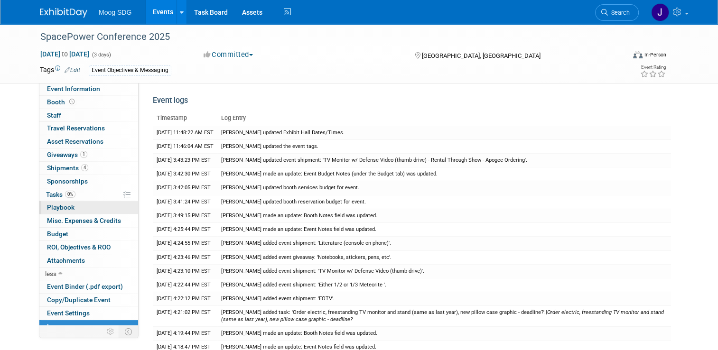
click at [72, 212] on link "0 Playbook 0" at bounding box center [88, 207] width 99 height 13
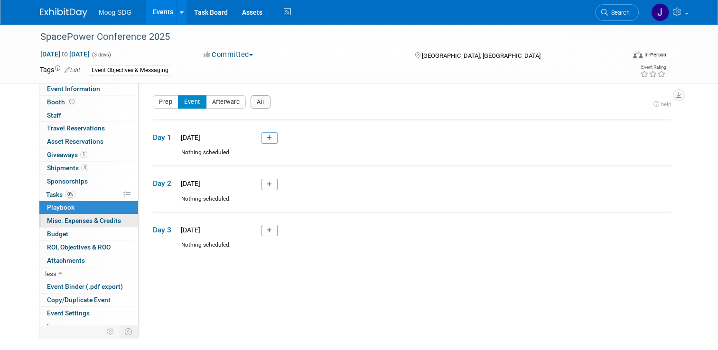
click at [73, 219] on span "Misc. Expenses & Credits 0" at bounding box center [84, 221] width 74 height 8
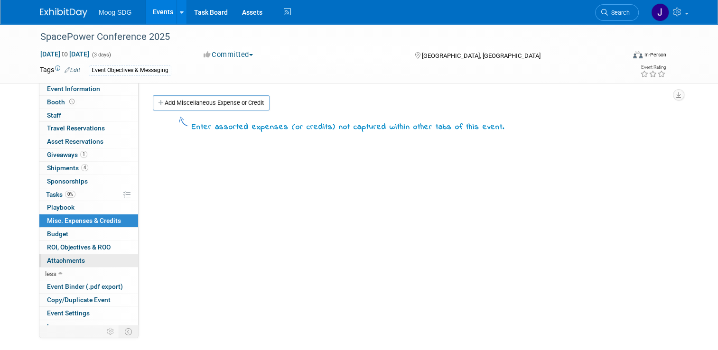
click at [87, 259] on link "0 Attachments 0" at bounding box center [88, 260] width 99 height 13
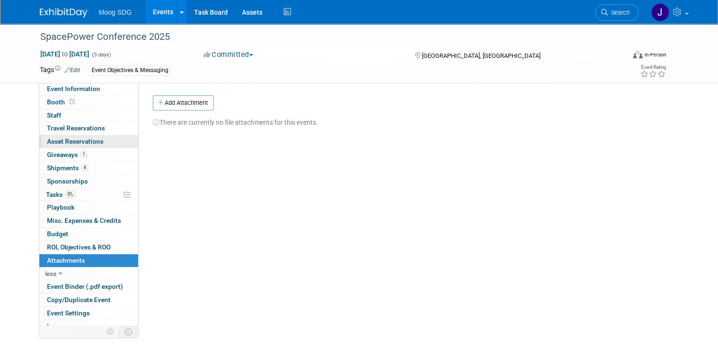
click at [86, 140] on span "Asset Reservations 0" at bounding box center [75, 142] width 56 height 8
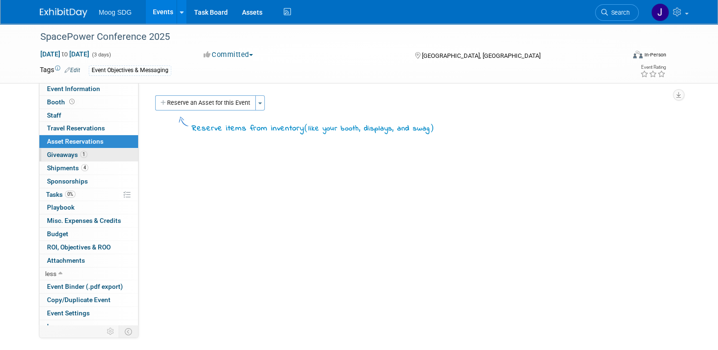
click at [80, 151] on span "1" at bounding box center [83, 154] width 7 height 7
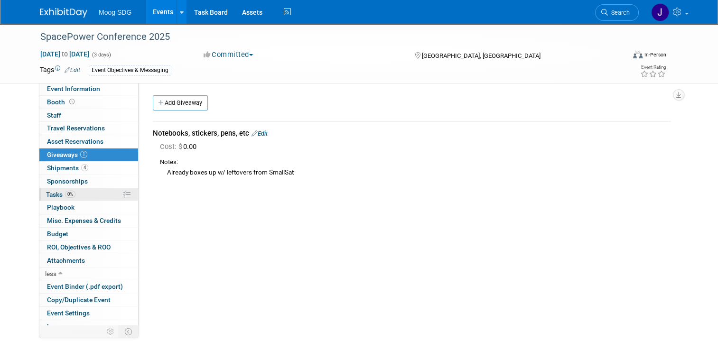
click at [83, 195] on link "0% Tasks 0%" at bounding box center [88, 194] width 99 height 13
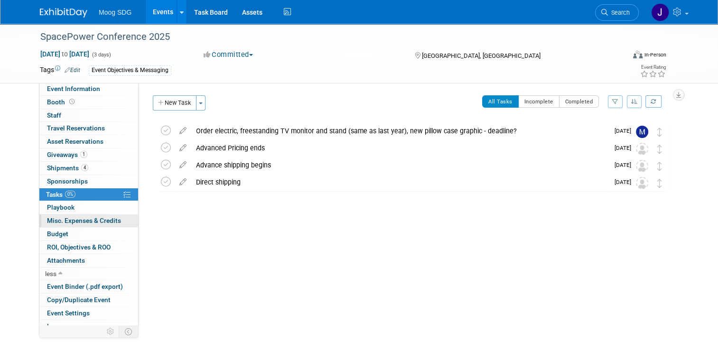
click at [80, 221] on span "Misc. Expenses & Credits 0" at bounding box center [84, 221] width 74 height 8
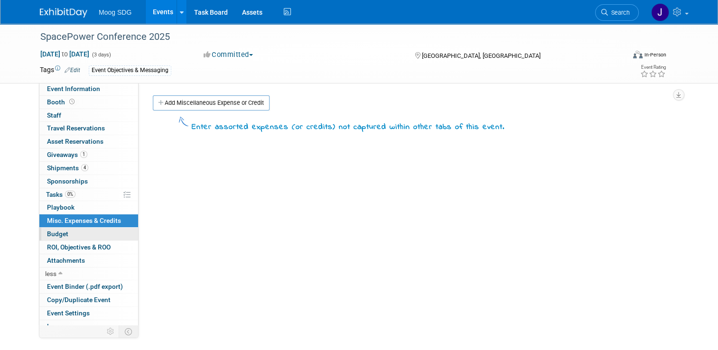
click at [68, 236] on link "Budget" at bounding box center [88, 234] width 99 height 13
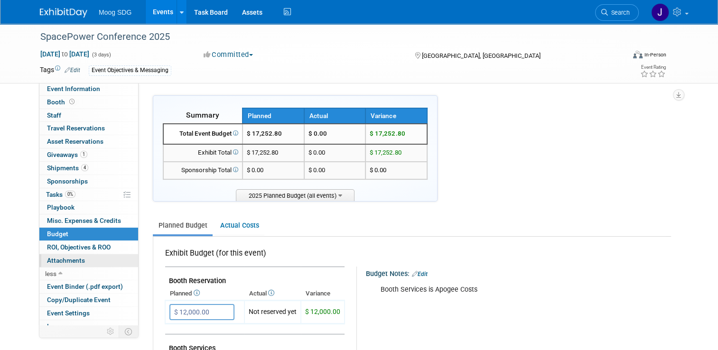
click at [68, 257] on span "Attachments 0" at bounding box center [66, 261] width 38 height 8
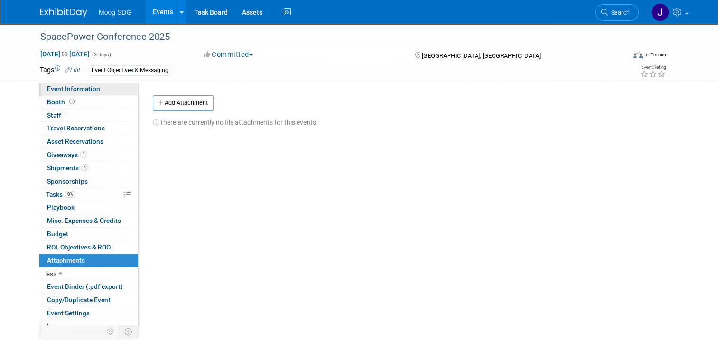
click at [74, 87] on span "Event Information" at bounding box center [73, 89] width 53 height 8
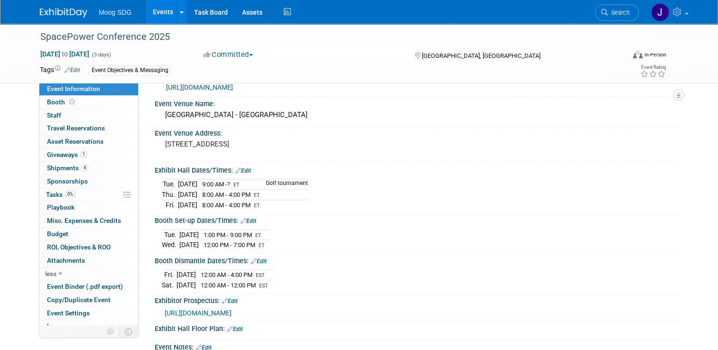
scroll to position [95, 0]
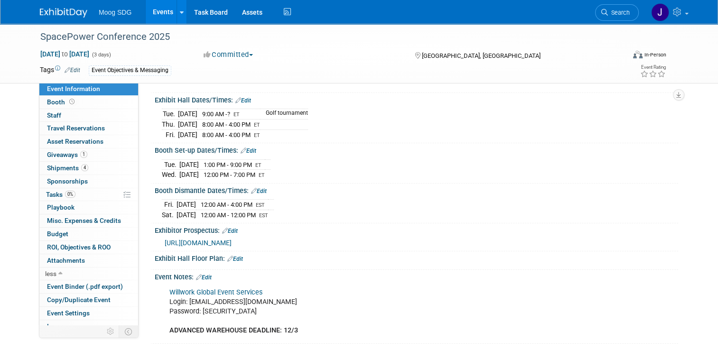
click at [235, 257] on link "Edit" at bounding box center [235, 259] width 16 height 7
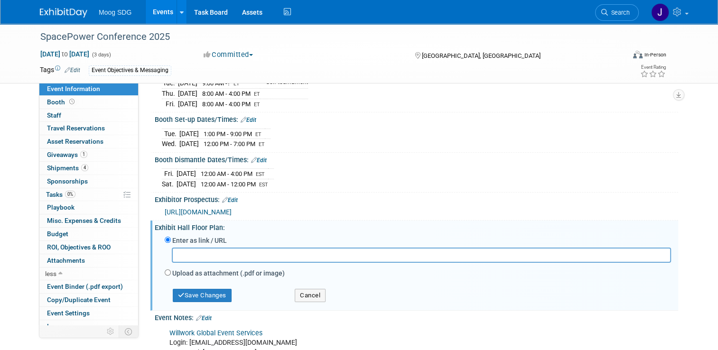
scroll to position [142, 0]
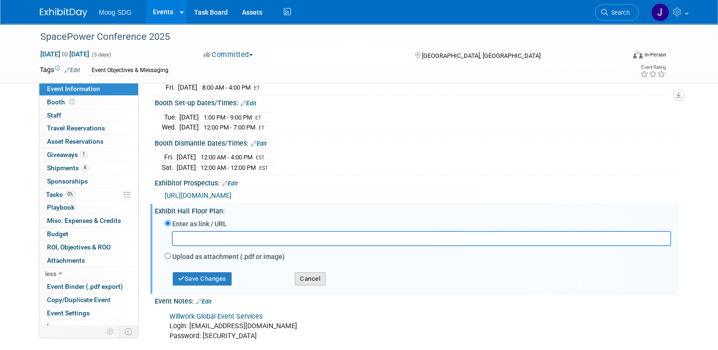
click at [302, 272] on button "Cancel" at bounding box center [310, 278] width 31 height 13
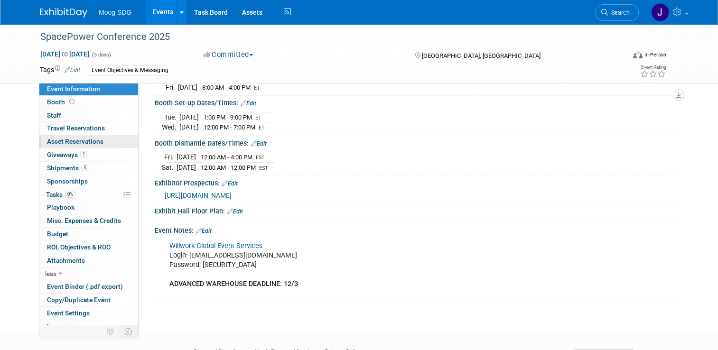
click at [92, 143] on span "Asset Reservations 0" at bounding box center [75, 142] width 56 height 8
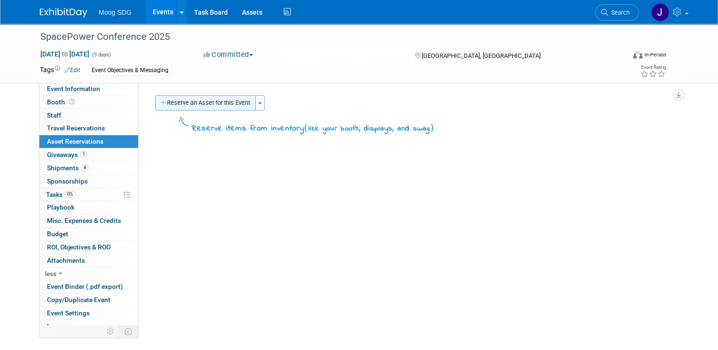
click at [225, 106] on button "Reserve an Asset for this Event" at bounding box center [205, 102] width 101 height 15
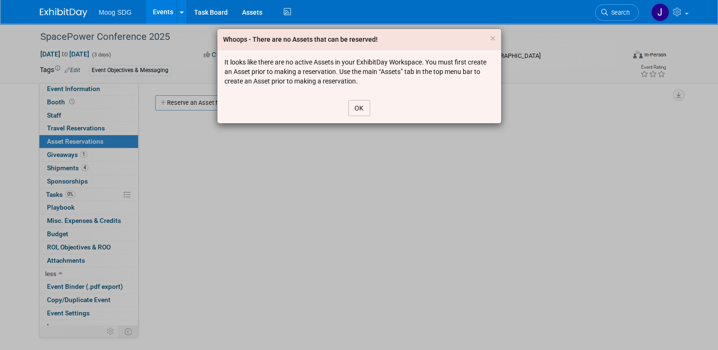
click at [359, 111] on button "OK" at bounding box center [359, 108] width 22 height 16
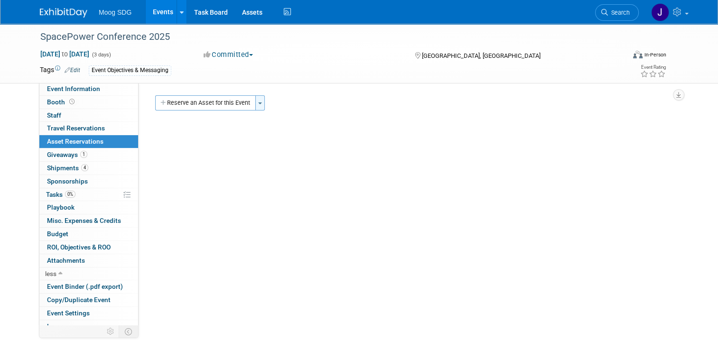
click at [258, 103] on span "button" at bounding box center [260, 103] width 4 height 2
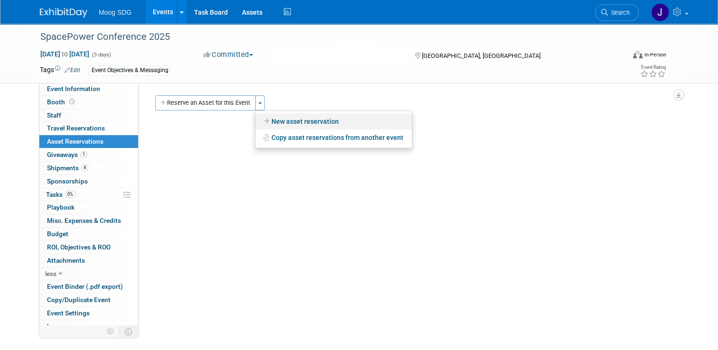
click at [266, 119] on link "New asset reservation" at bounding box center [333, 121] width 157 height 16
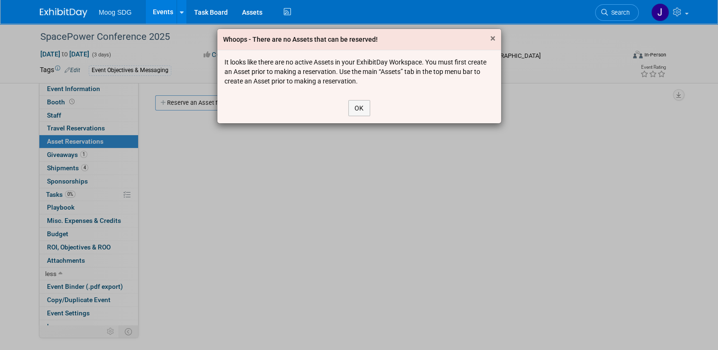
click at [492, 37] on span "×" at bounding box center [492, 38] width 5 height 11
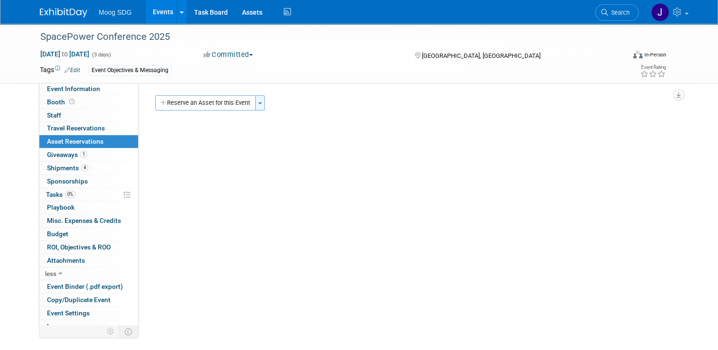
click at [258, 102] on span "button" at bounding box center [260, 103] width 4 height 2
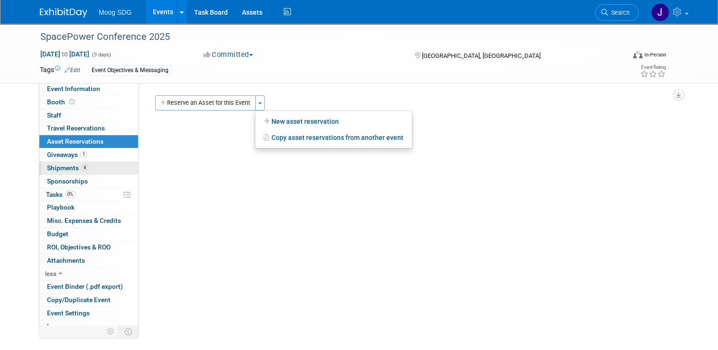
click at [91, 165] on link "4 Shipments 4" at bounding box center [88, 168] width 99 height 13
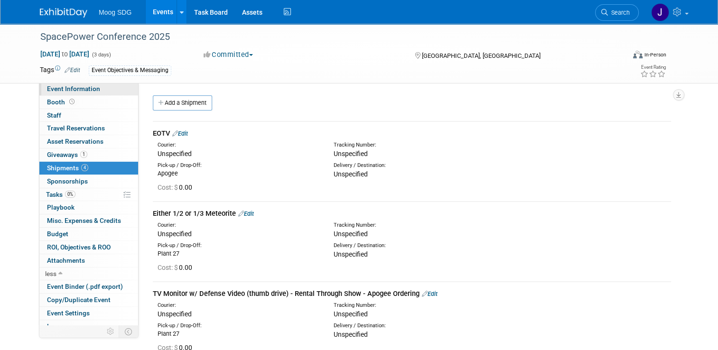
click at [82, 85] on span "Event Information" at bounding box center [73, 89] width 53 height 8
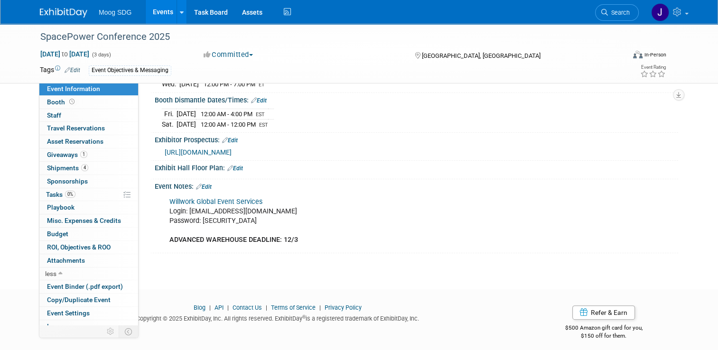
scroll to position [187, 0]
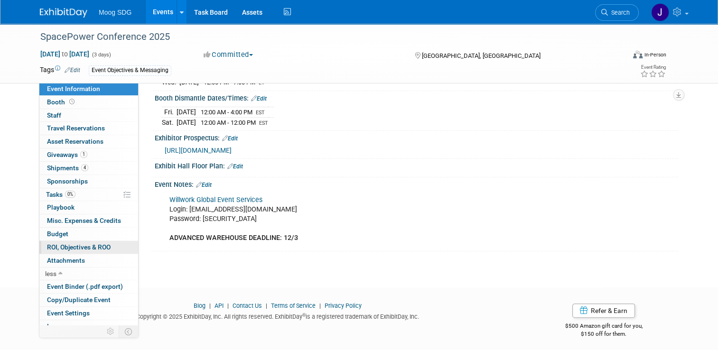
click at [91, 244] on span "ROI, Objectives & ROO 0" at bounding box center [79, 247] width 64 height 8
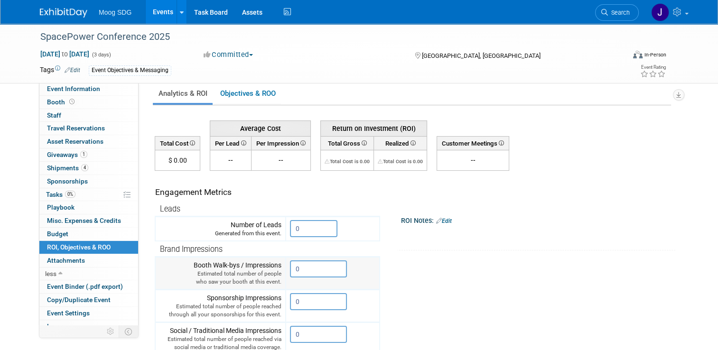
scroll to position [0, 0]
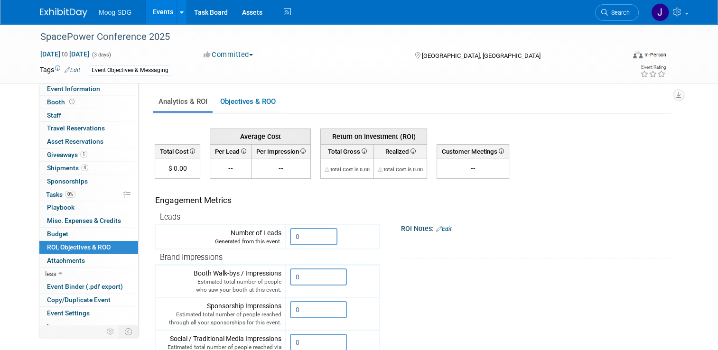
click at [442, 227] on link "Edit" at bounding box center [444, 229] width 16 height 7
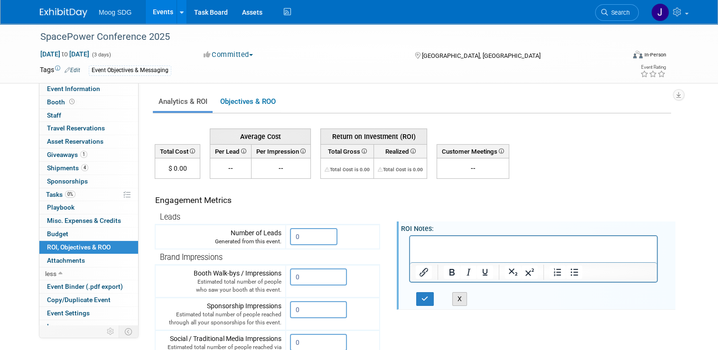
click at [455, 296] on button "X" at bounding box center [459, 299] width 15 height 14
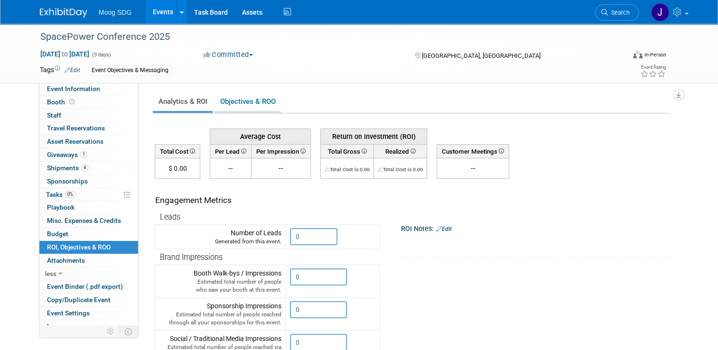
click at [254, 96] on link "Objectives & ROO 0" at bounding box center [247, 102] width 66 height 19
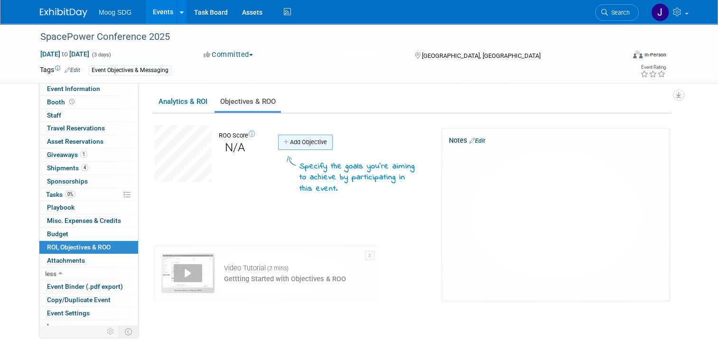
click at [302, 143] on link "Add Objective" at bounding box center [305, 142] width 55 height 15
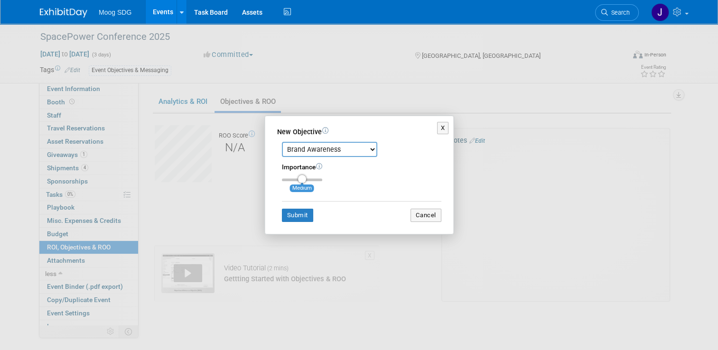
click at [372, 149] on select "Brand Awareness Competition Research Customer Retention Feedback Collection Lea…" at bounding box center [329, 149] width 95 height 15
click at [425, 216] on button "Cancel" at bounding box center [425, 215] width 31 height 13
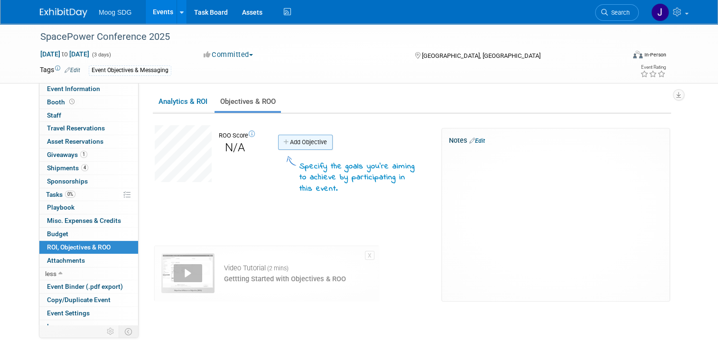
click at [313, 145] on link "Add Objective" at bounding box center [305, 142] width 55 height 15
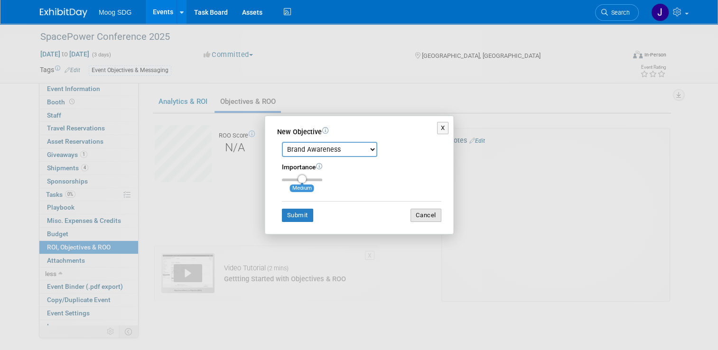
click at [434, 217] on button "Cancel" at bounding box center [425, 215] width 31 height 13
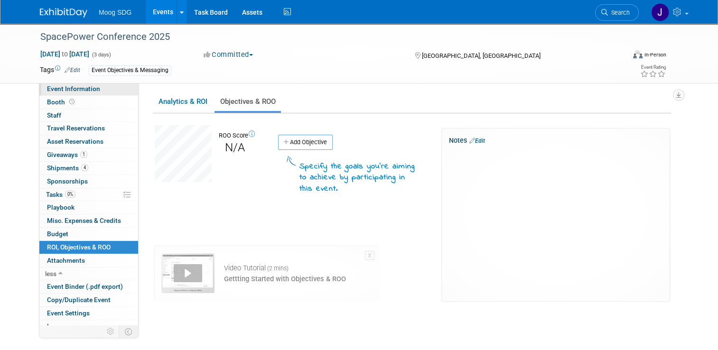
click at [101, 92] on link "Event Information" at bounding box center [88, 89] width 99 height 13
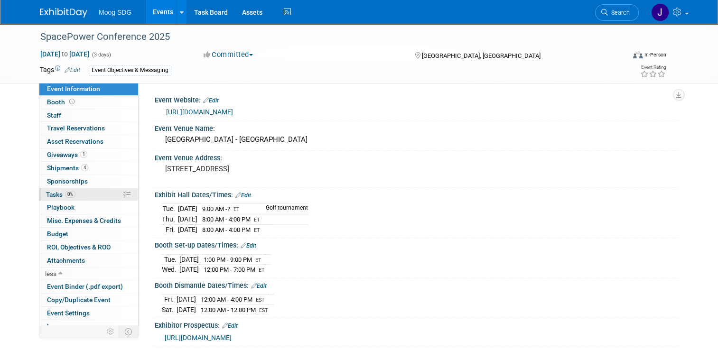
click at [78, 192] on link "0% Tasks 0%" at bounding box center [88, 194] width 99 height 13
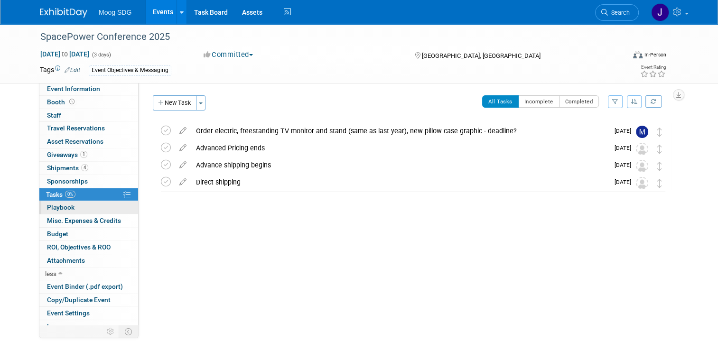
click at [79, 204] on link "0 Playbook 0" at bounding box center [88, 207] width 99 height 13
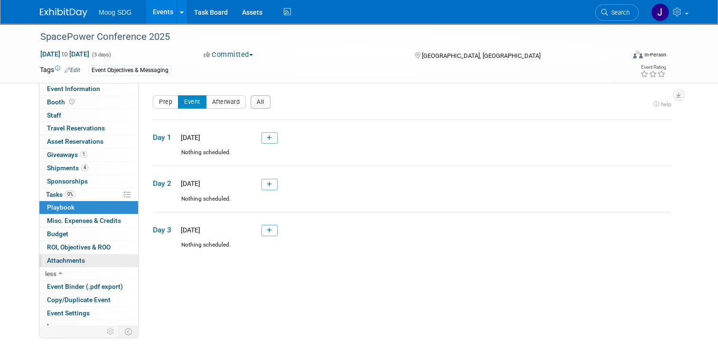
click at [70, 259] on span "Attachments 0" at bounding box center [66, 261] width 38 height 8
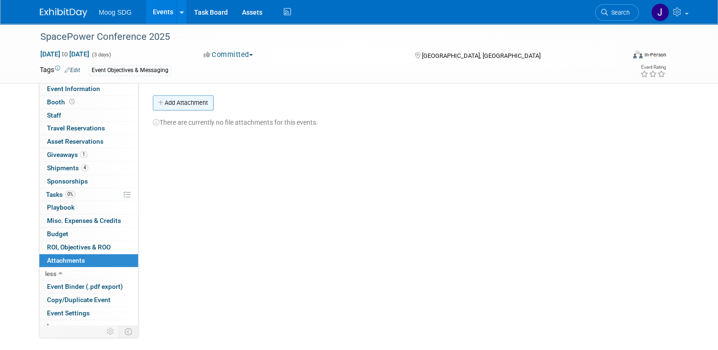
click at [190, 99] on button "Add Attachment" at bounding box center [183, 102] width 61 height 15
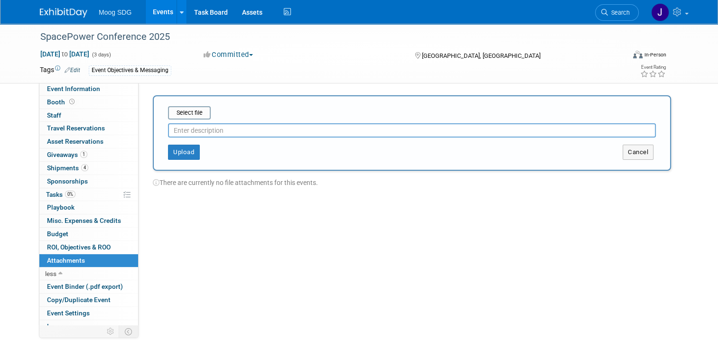
click at [220, 128] on input "text" at bounding box center [412, 130] width 488 height 14
type input "Show contacts"
click at [176, 149] on button "Upload" at bounding box center [184, 152] width 32 height 15
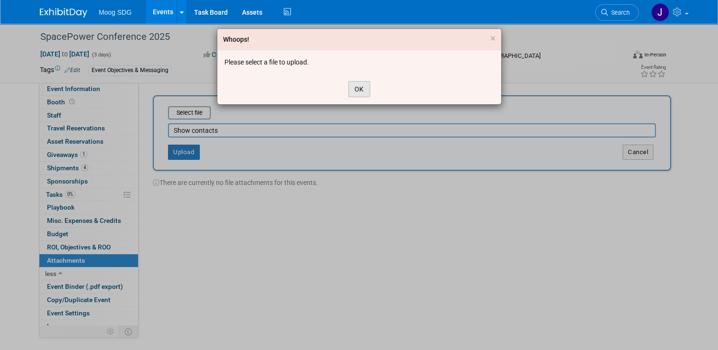
click at [360, 87] on button "OK" at bounding box center [359, 89] width 22 height 16
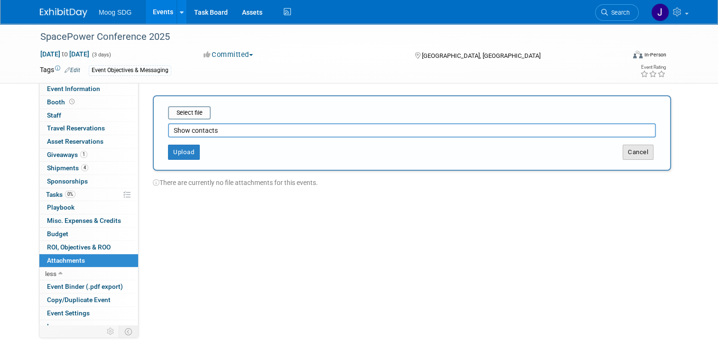
click at [643, 157] on button "Cancel" at bounding box center [637, 152] width 31 height 15
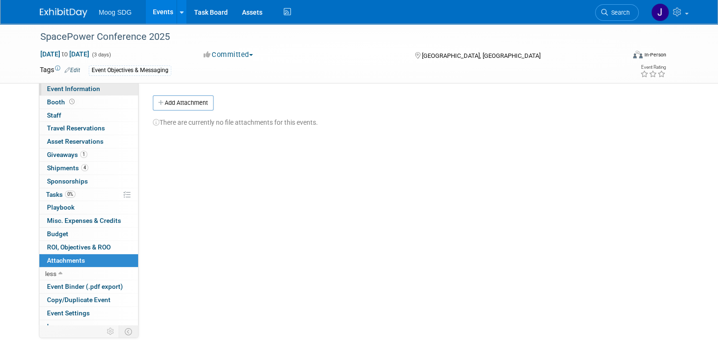
click at [86, 85] on span "Event Information" at bounding box center [73, 89] width 53 height 8
